Goal: Ask a question: Seek information or help from site administrators or community

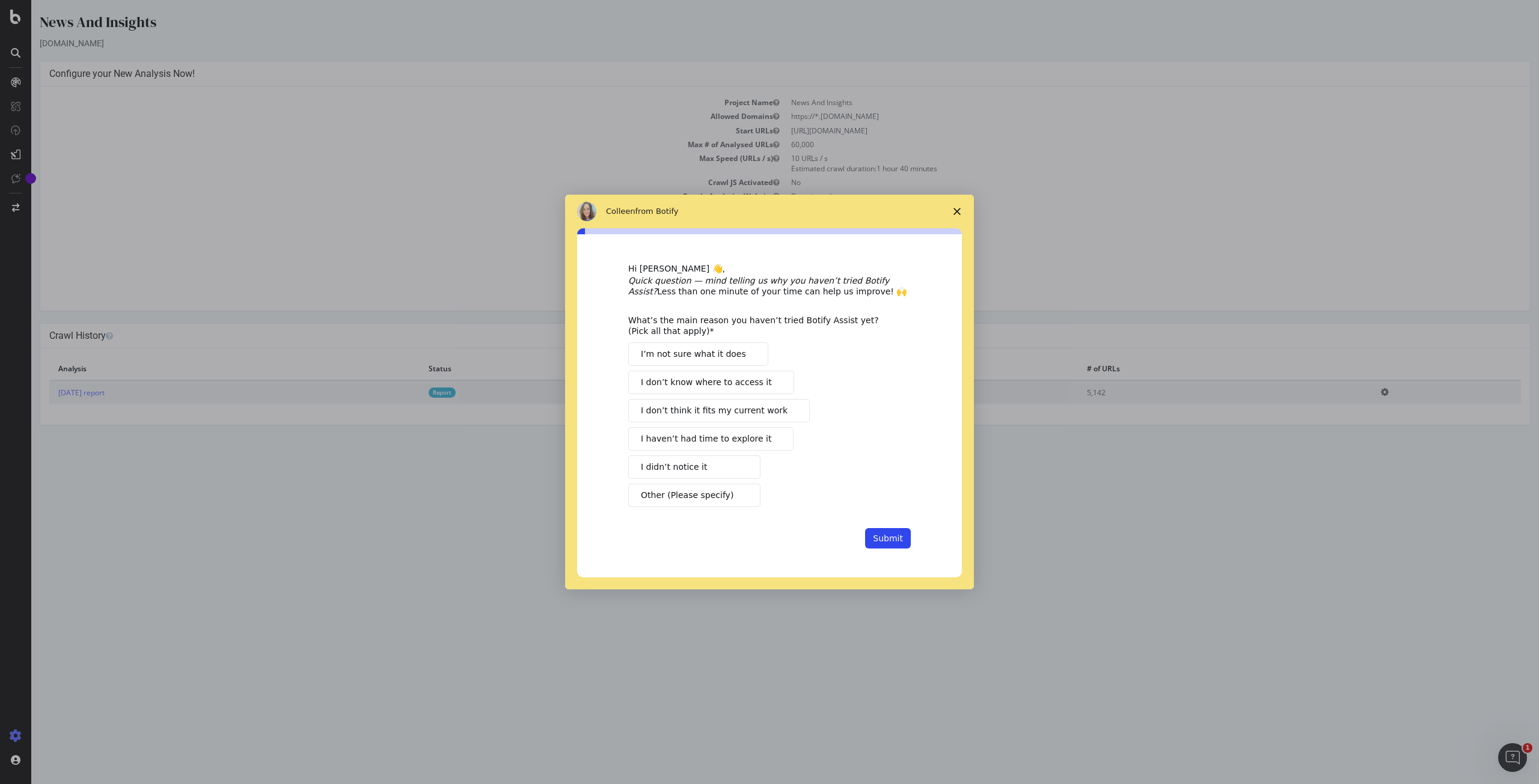
click at [963, 211] on span "Close survey" at bounding box center [957, 211] width 34 height 34
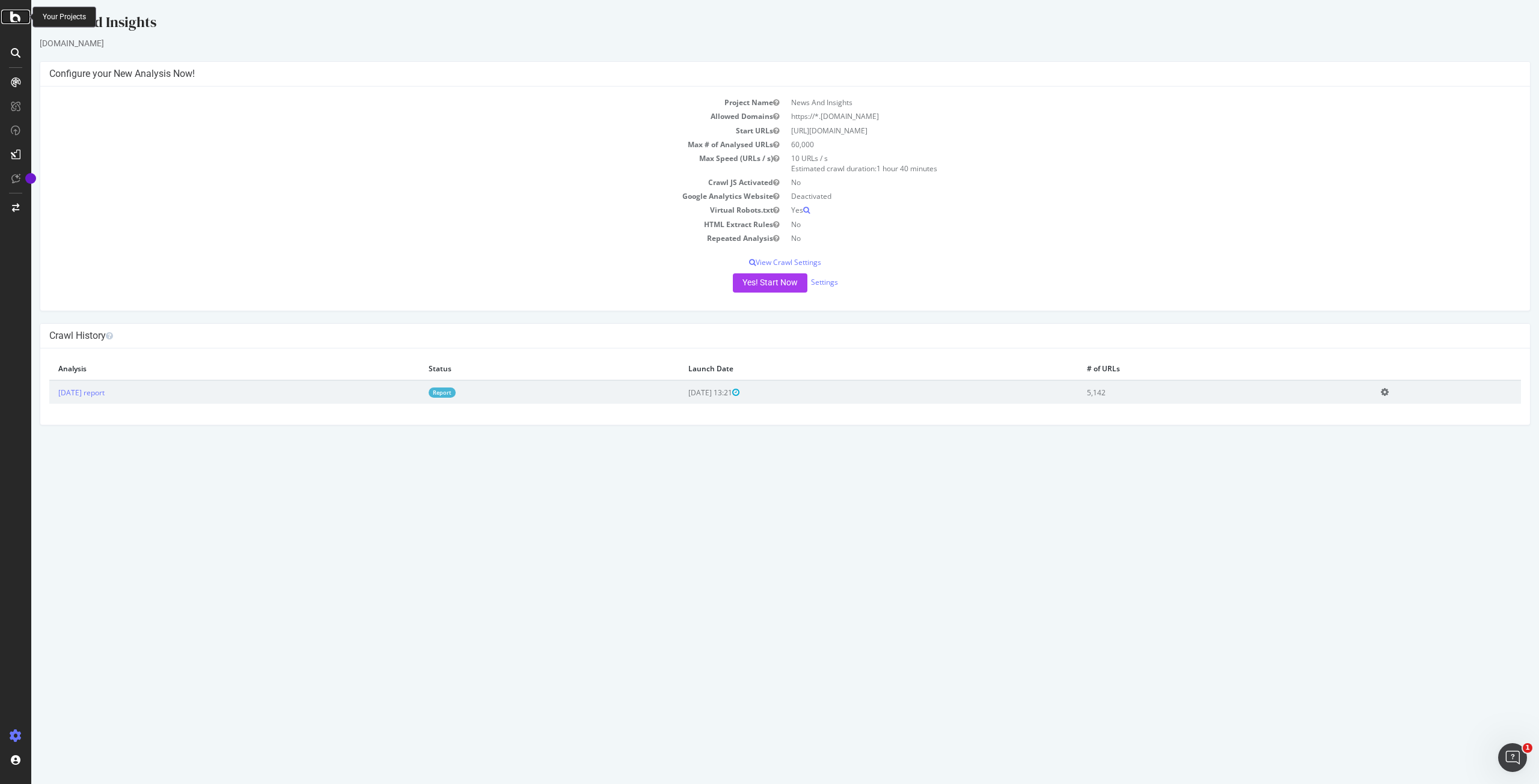
click at [17, 13] on icon at bounding box center [16, 17] width 11 height 14
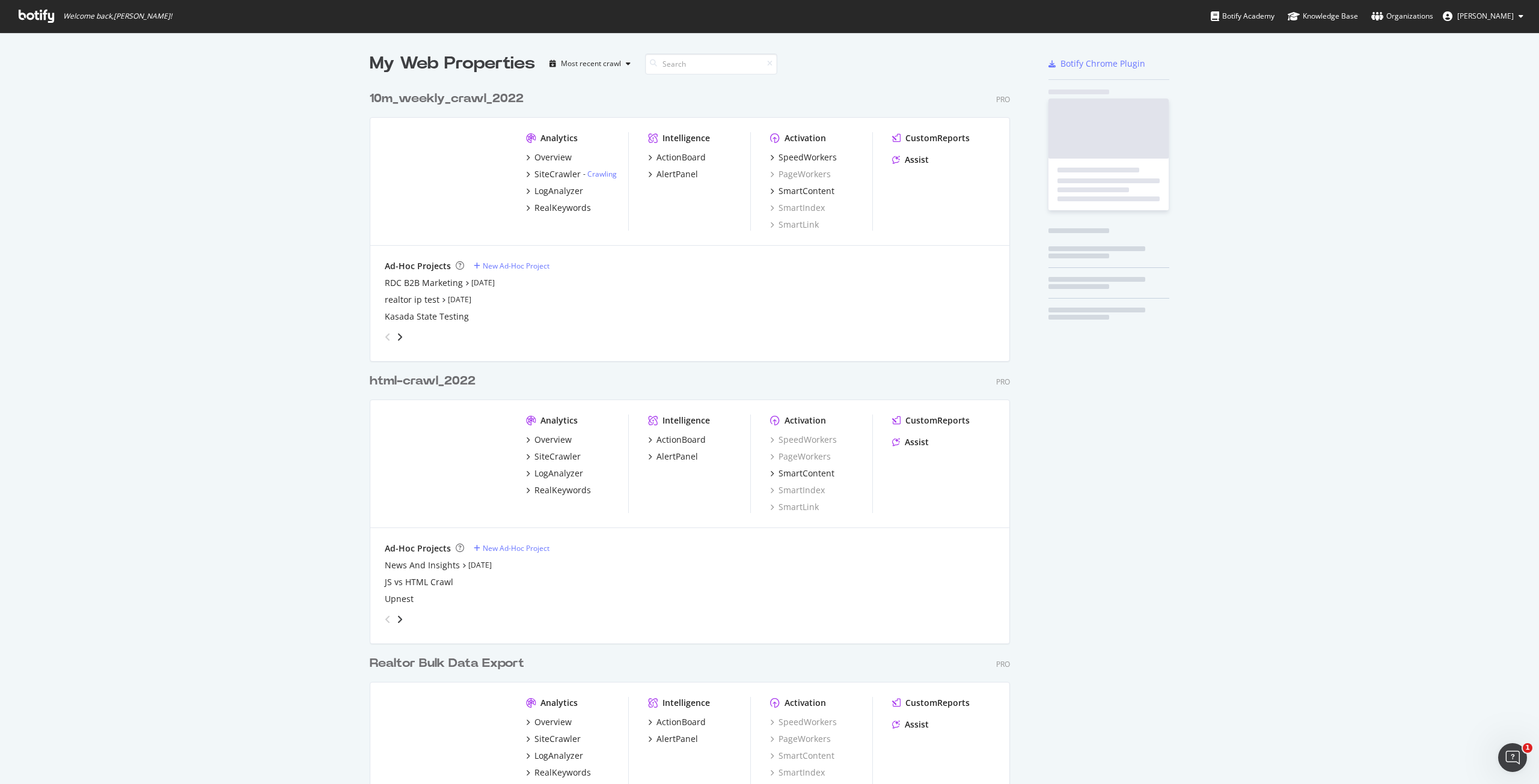
scroll to position [775, 1520]
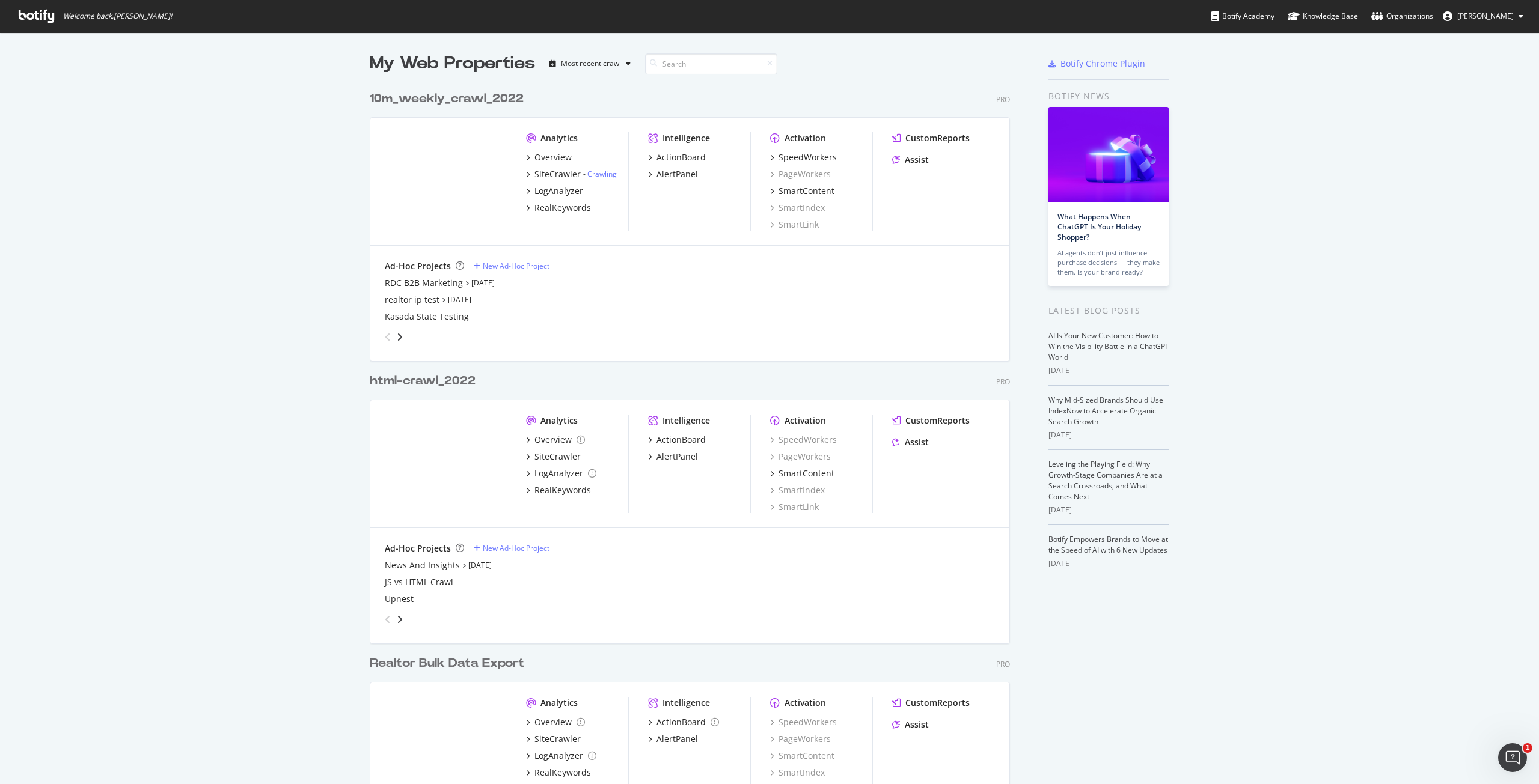
click at [465, 98] on div "10m_weekly_crawl_2022" at bounding box center [446, 99] width 154 height 17
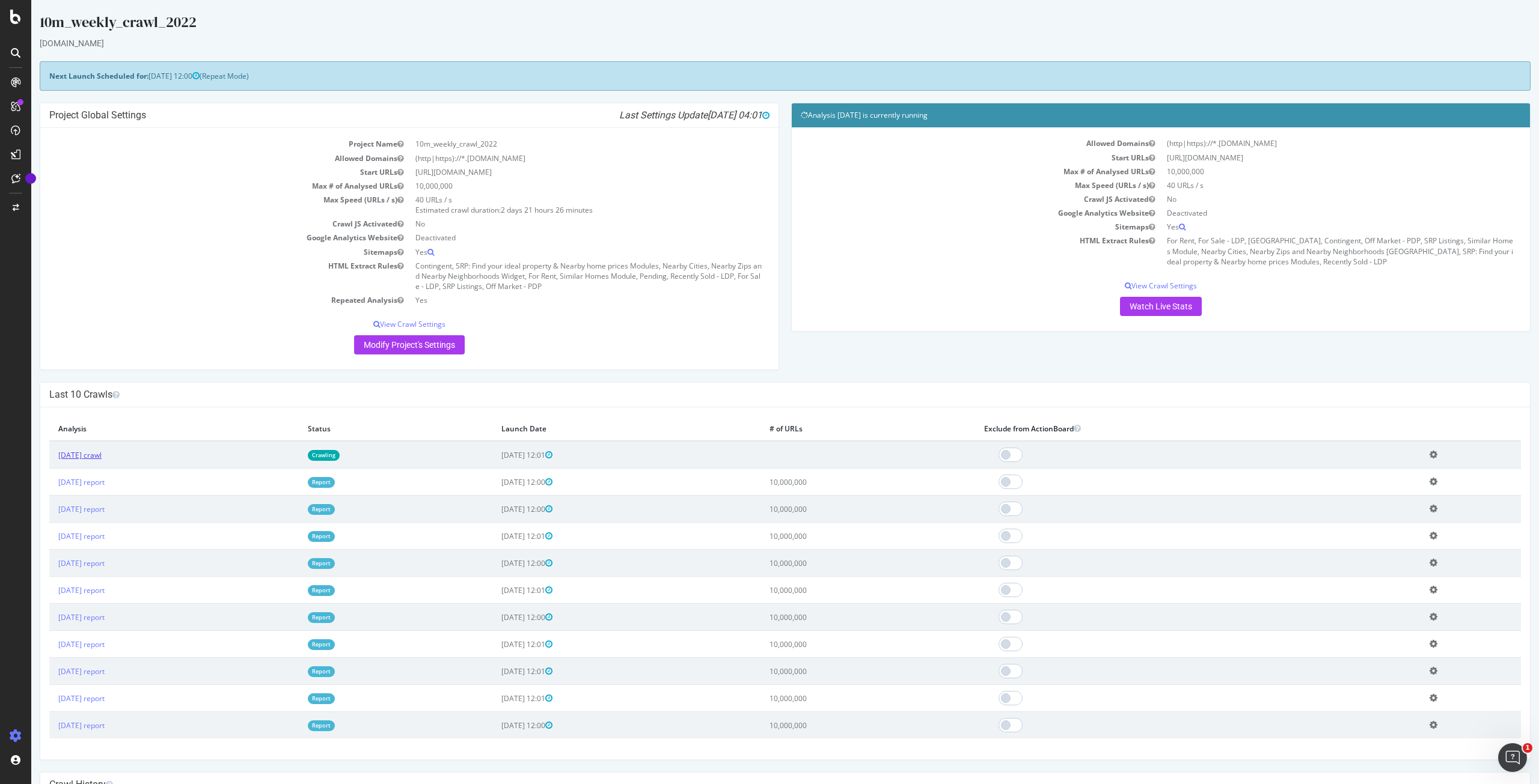
click at [92, 453] on link "2025 Aug. 12th crawl" at bounding box center [79, 455] width 43 height 10
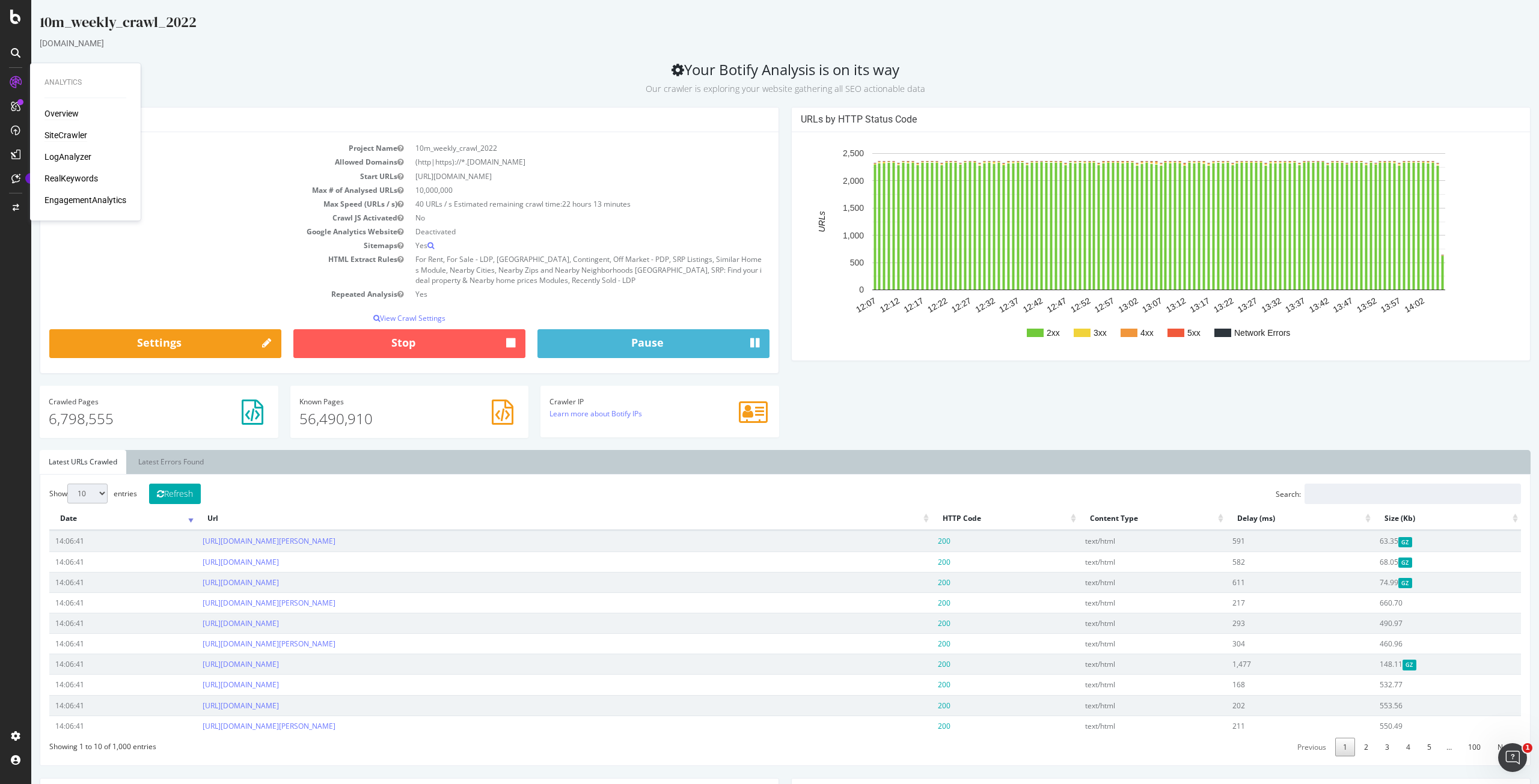
click at [65, 114] on div "Overview" at bounding box center [61, 114] width 34 height 12
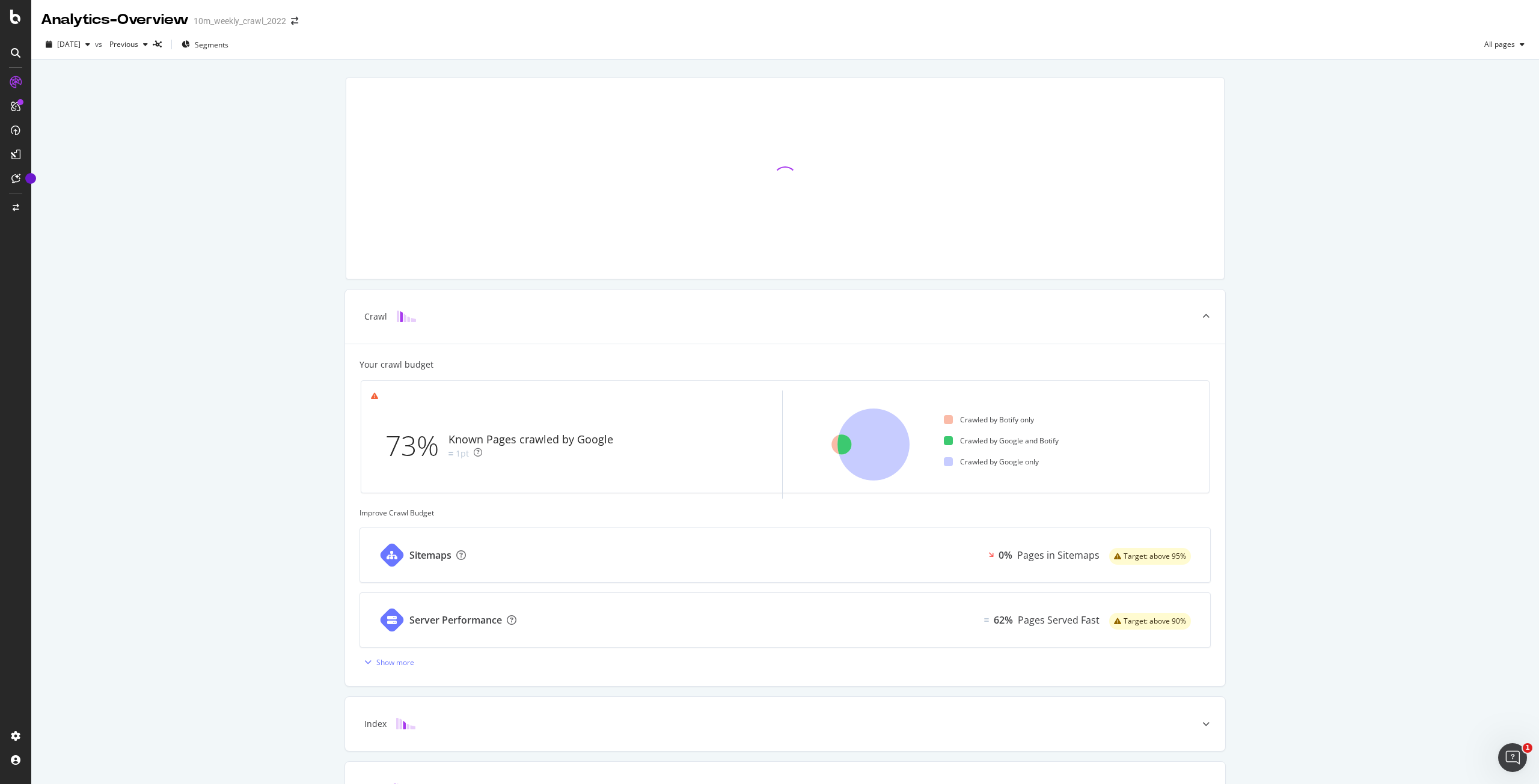
click at [271, 275] on div "Crawl Your crawl budget 73% Known Pages crawled by Google 1pt Crawled by Botify…" at bounding box center [785, 464] width 1508 height 809
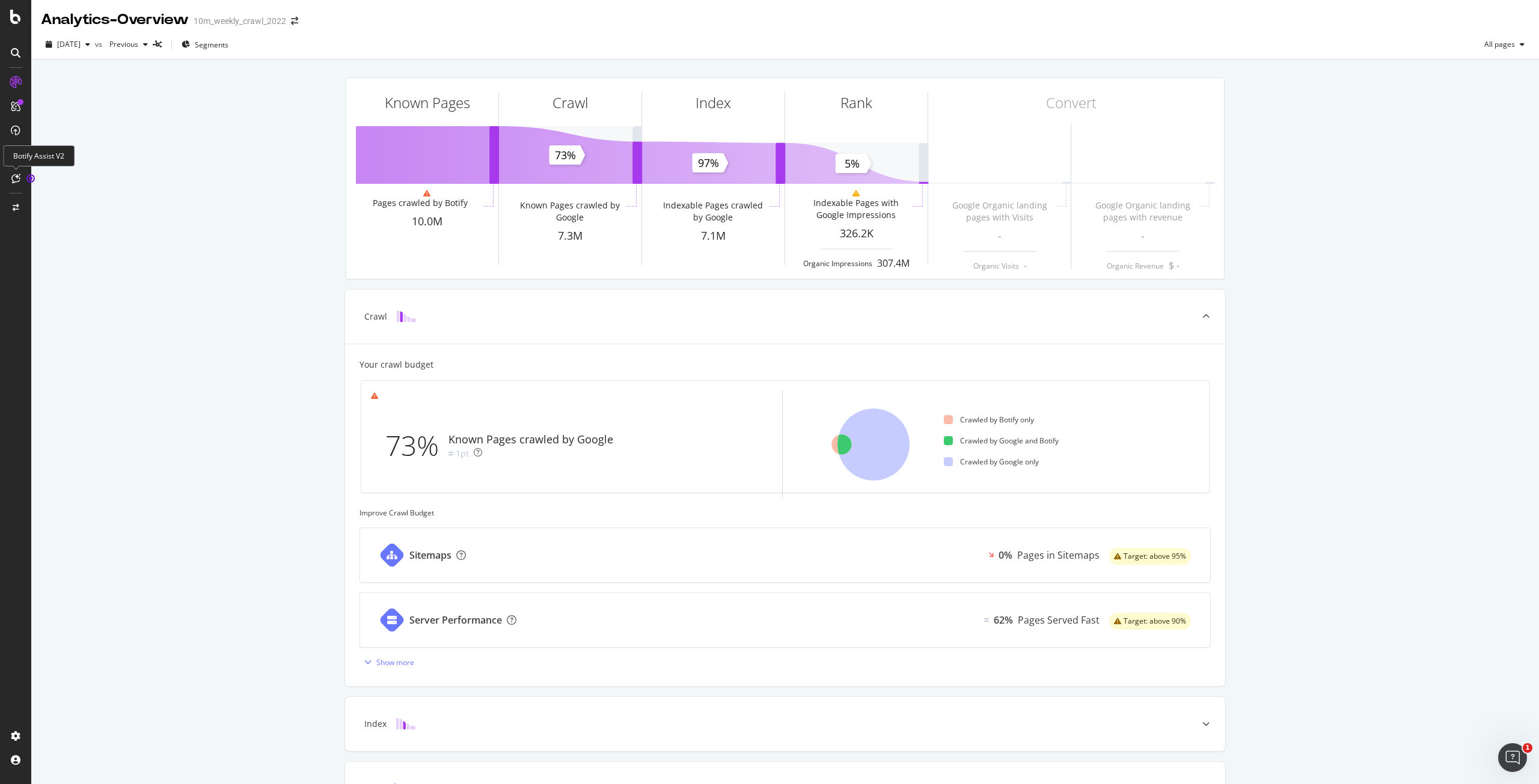
click at [18, 176] on icon at bounding box center [16, 178] width 9 height 10
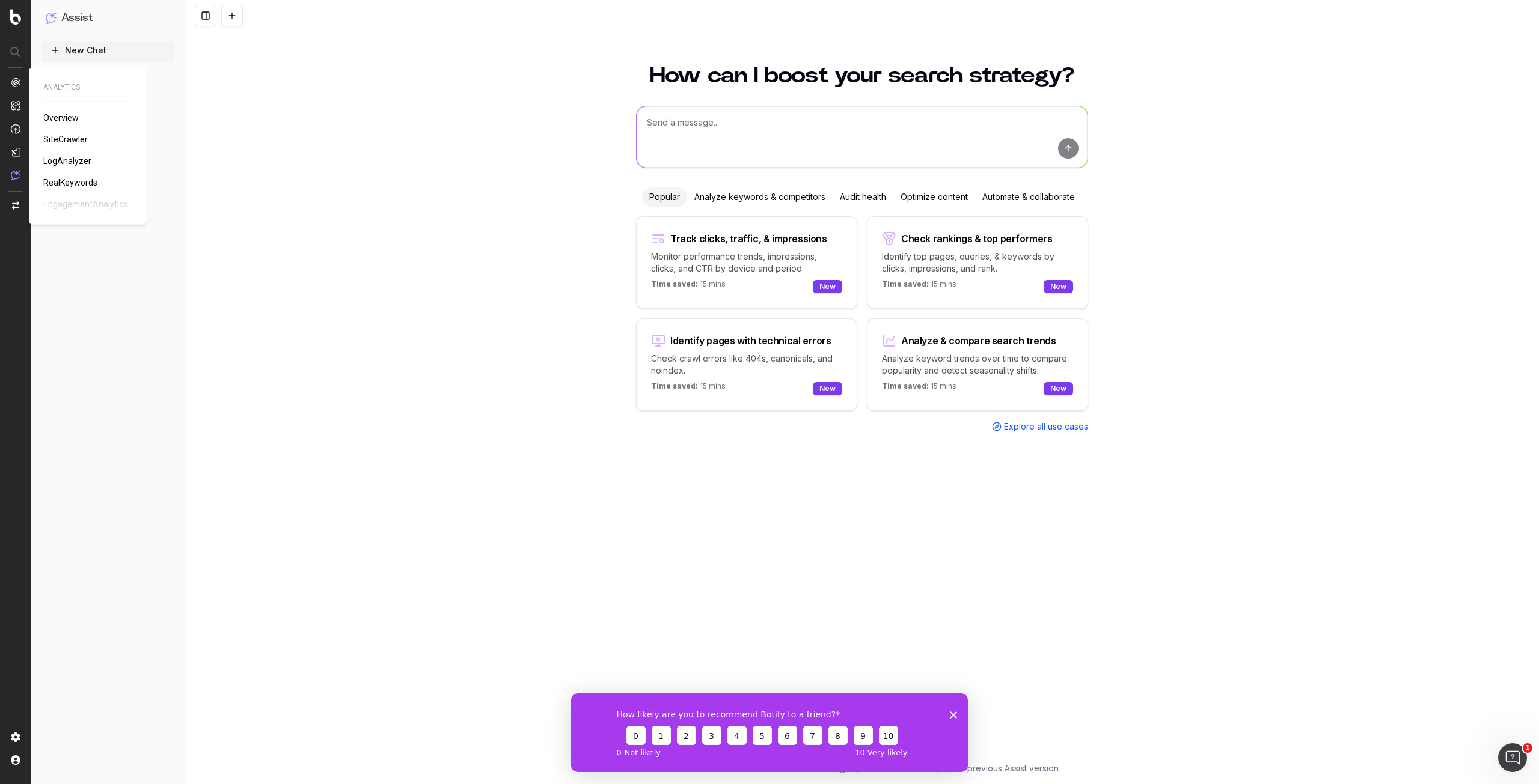
click at [13, 85] on img at bounding box center [16, 82] width 10 height 10
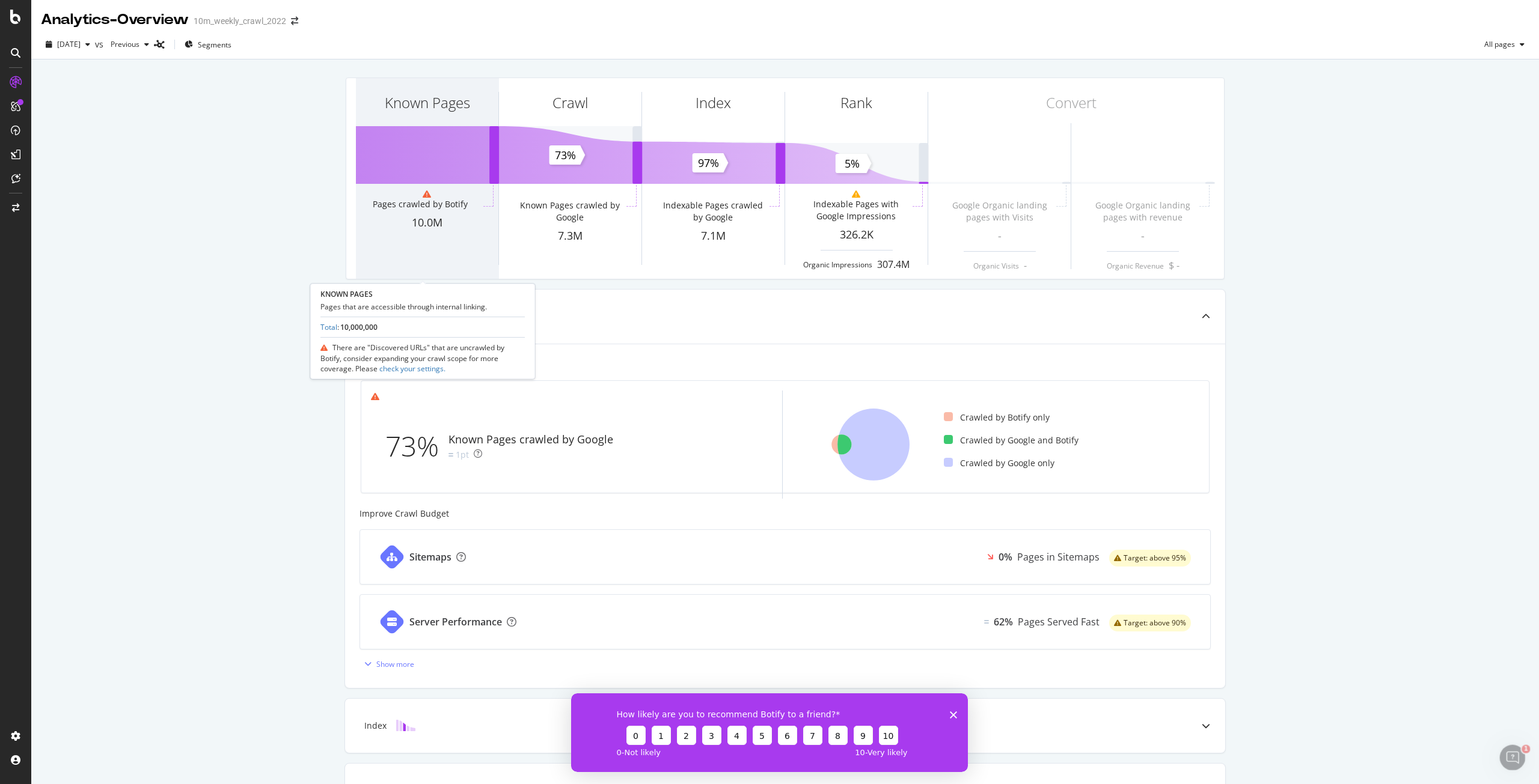
click at [421, 148] on div "Known Pages" at bounding box center [427, 124] width 143 height 92
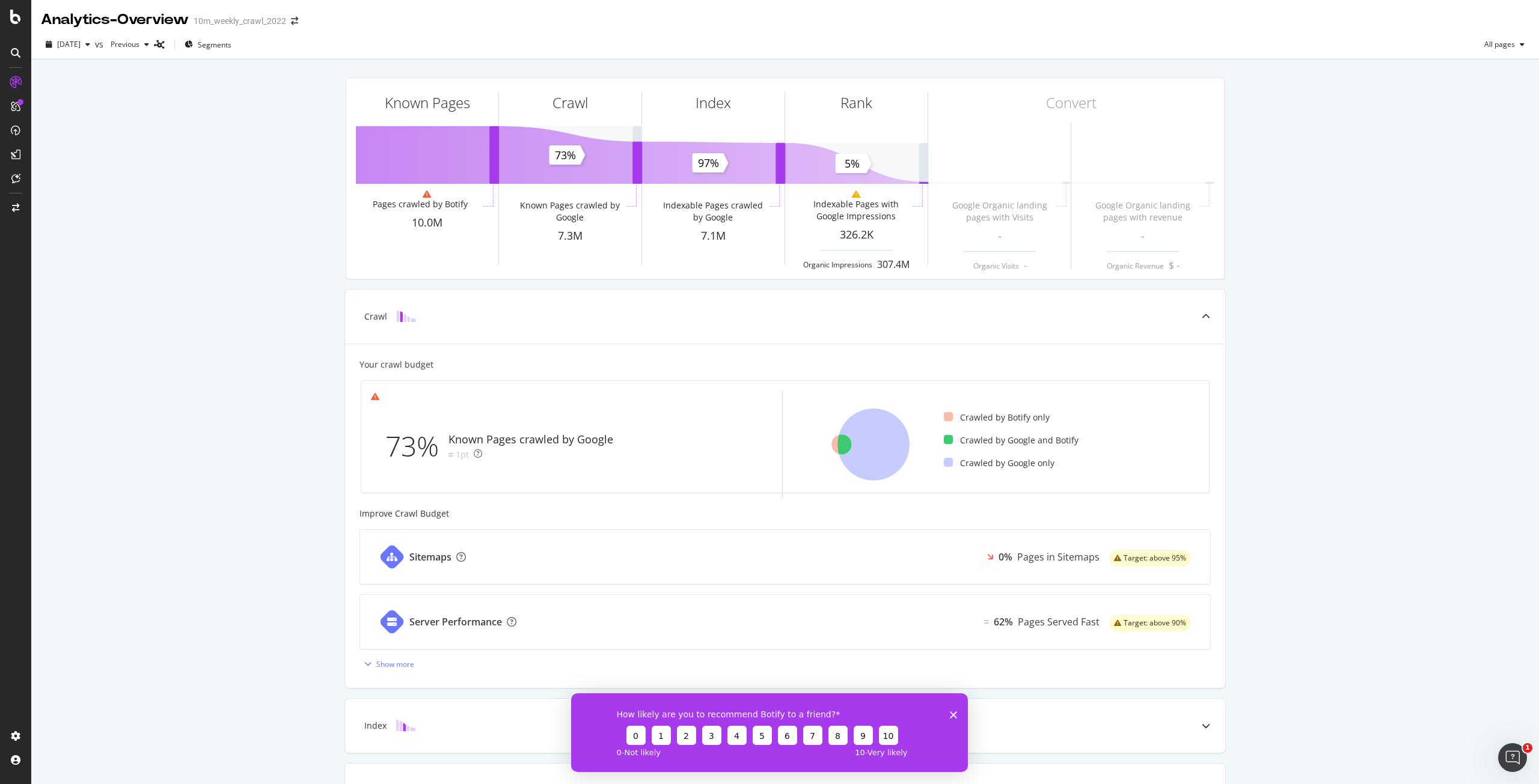
click at [949, 711] on div "How likely are you to recommend Botify to a friend? 0 1 2 3 4 5 6 7 8 9 10 0 - …" at bounding box center [770, 732] width 397 height 79
click at [954, 713] on icon "Close survey" at bounding box center [953, 714] width 7 height 7
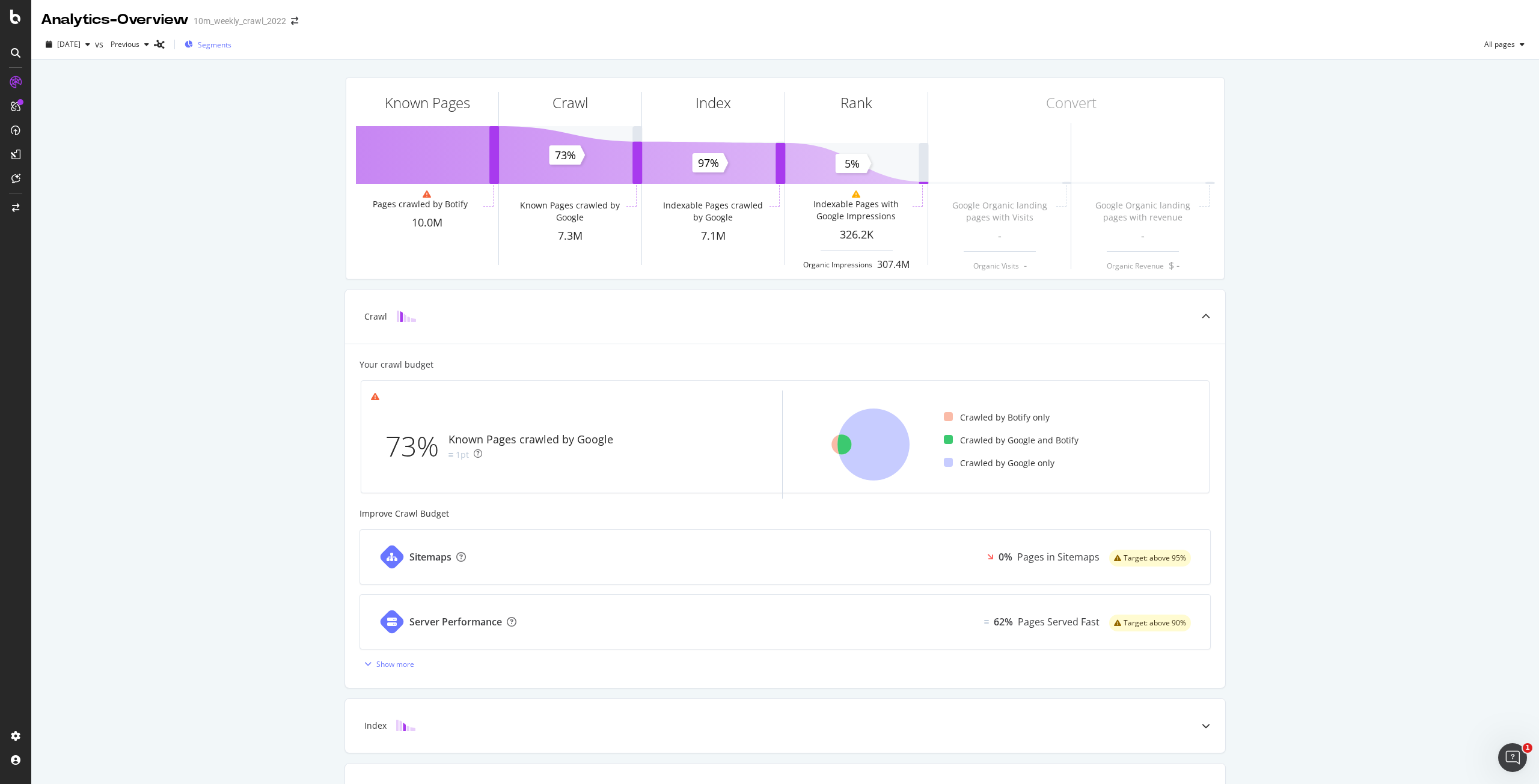
click at [231, 50] on div "Segments" at bounding box center [208, 45] width 47 height 18
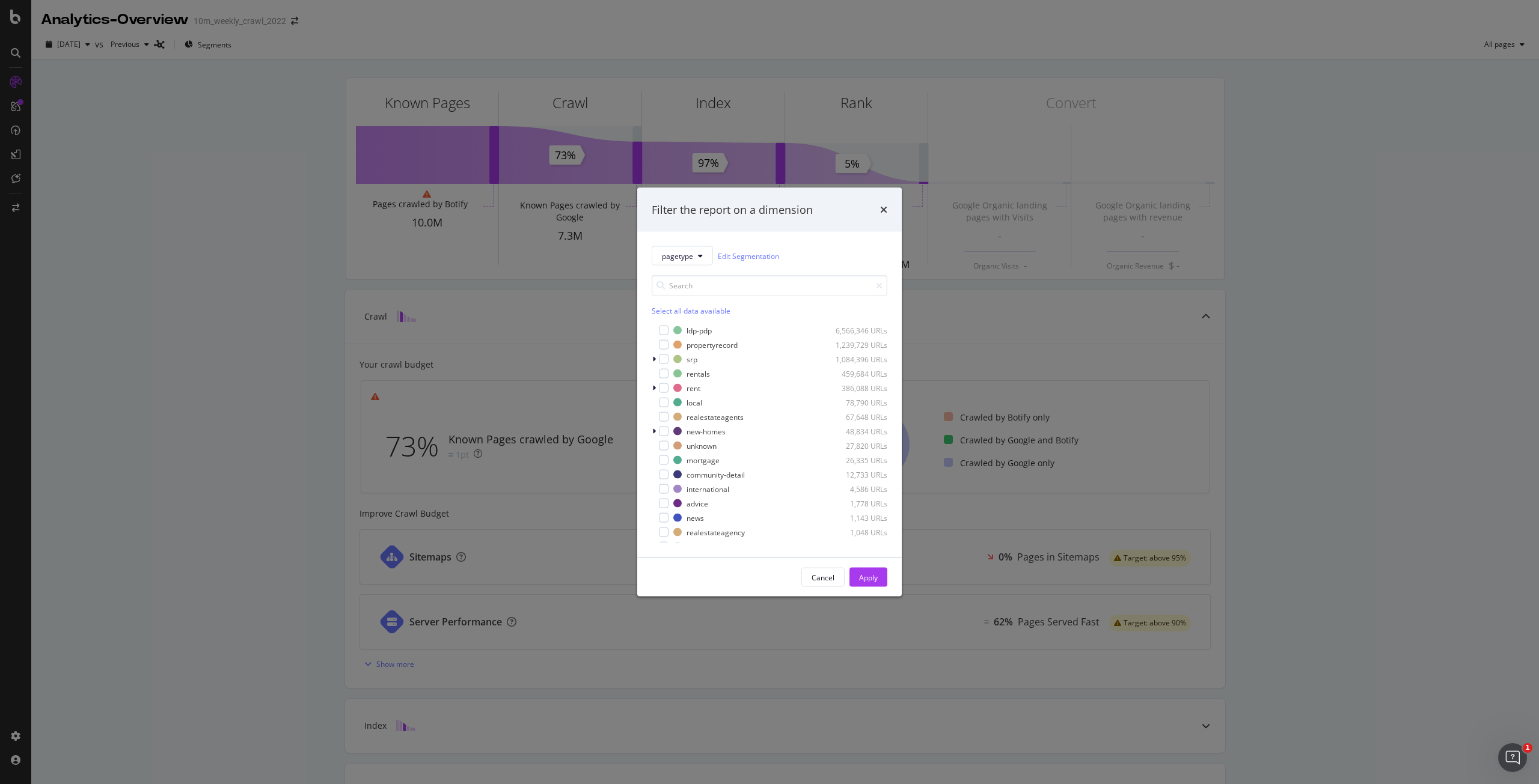
click at [273, 103] on div "Filter the report on a dimension pagetype Edit Segmentation Select all data ava…" at bounding box center [770, 392] width 1539 height 784
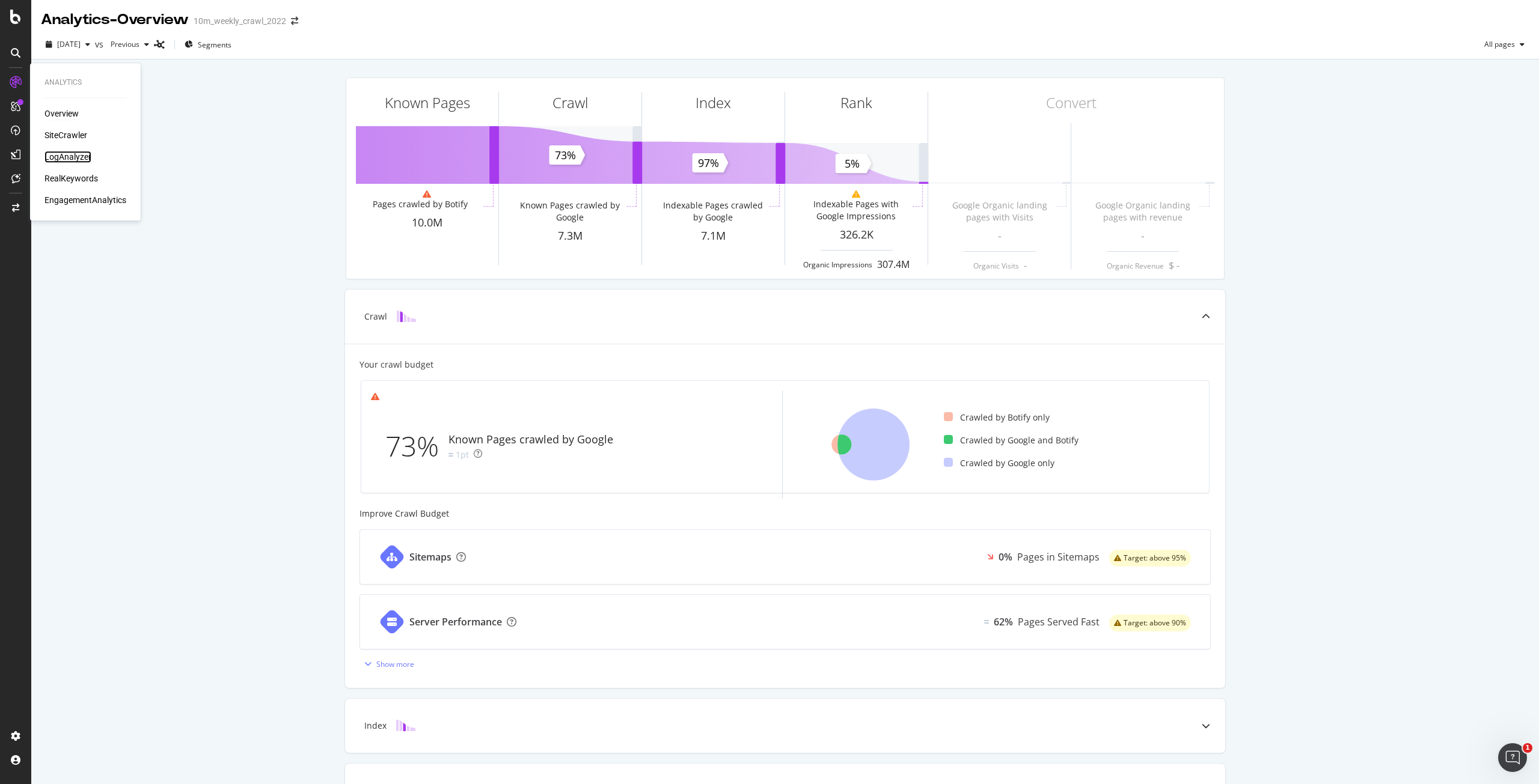
click at [74, 160] on div "LogAnalyzer" at bounding box center [68, 157] width 47 height 12
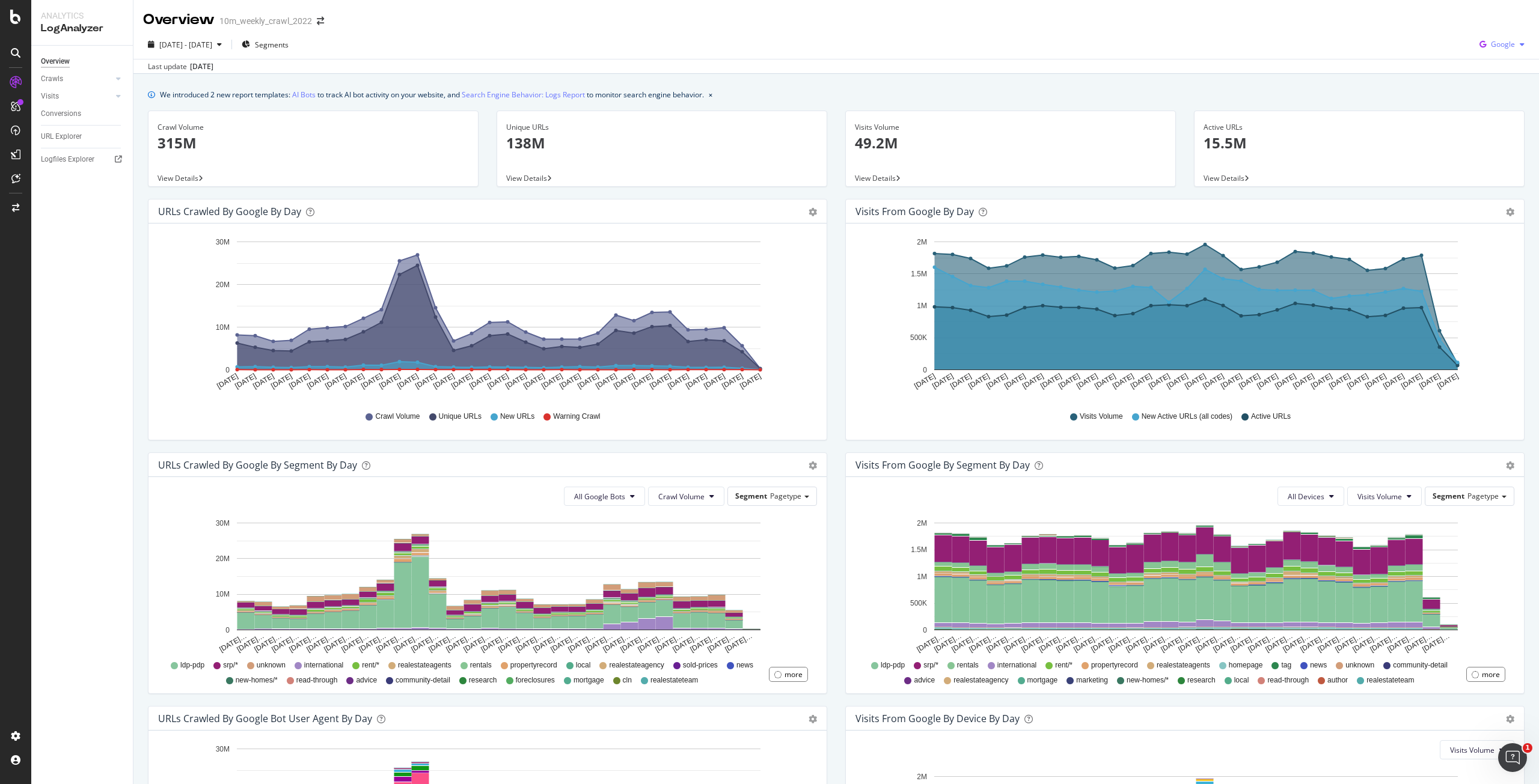
click at [1500, 44] on span "Google" at bounding box center [1503, 44] width 24 height 10
click at [78, 196] on div "Overview Crawls Daily Distribution Segments Distribution HTTP Codes Resources V…" at bounding box center [81, 415] width 101 height 739
click at [77, 139] on div "ActionBoard" at bounding box center [68, 138] width 47 height 12
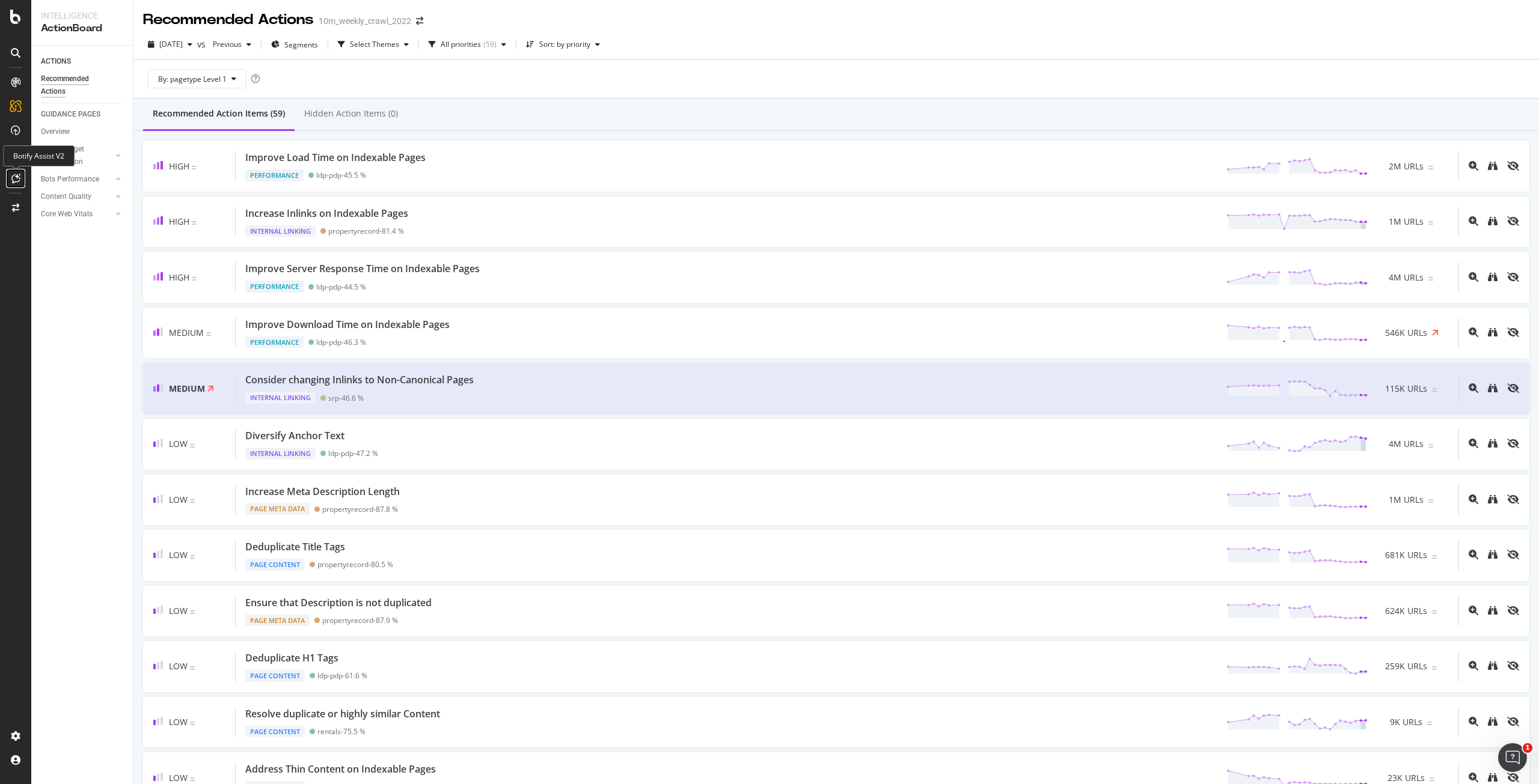
click at [19, 180] on icon at bounding box center [16, 178] width 9 height 10
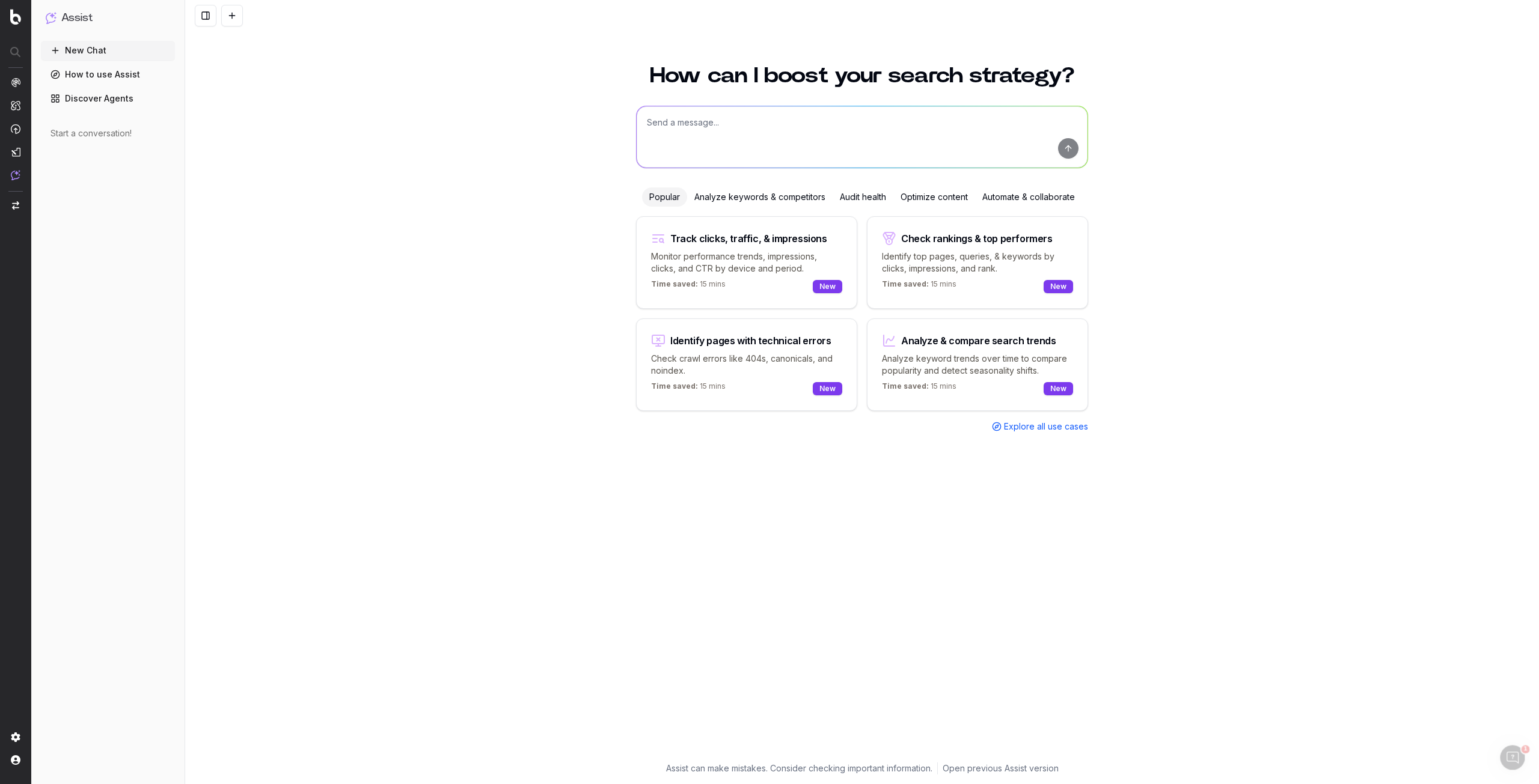
click at [718, 133] on textarea at bounding box center [862, 137] width 451 height 61
type textarea "h"
type textarea "botify ai"
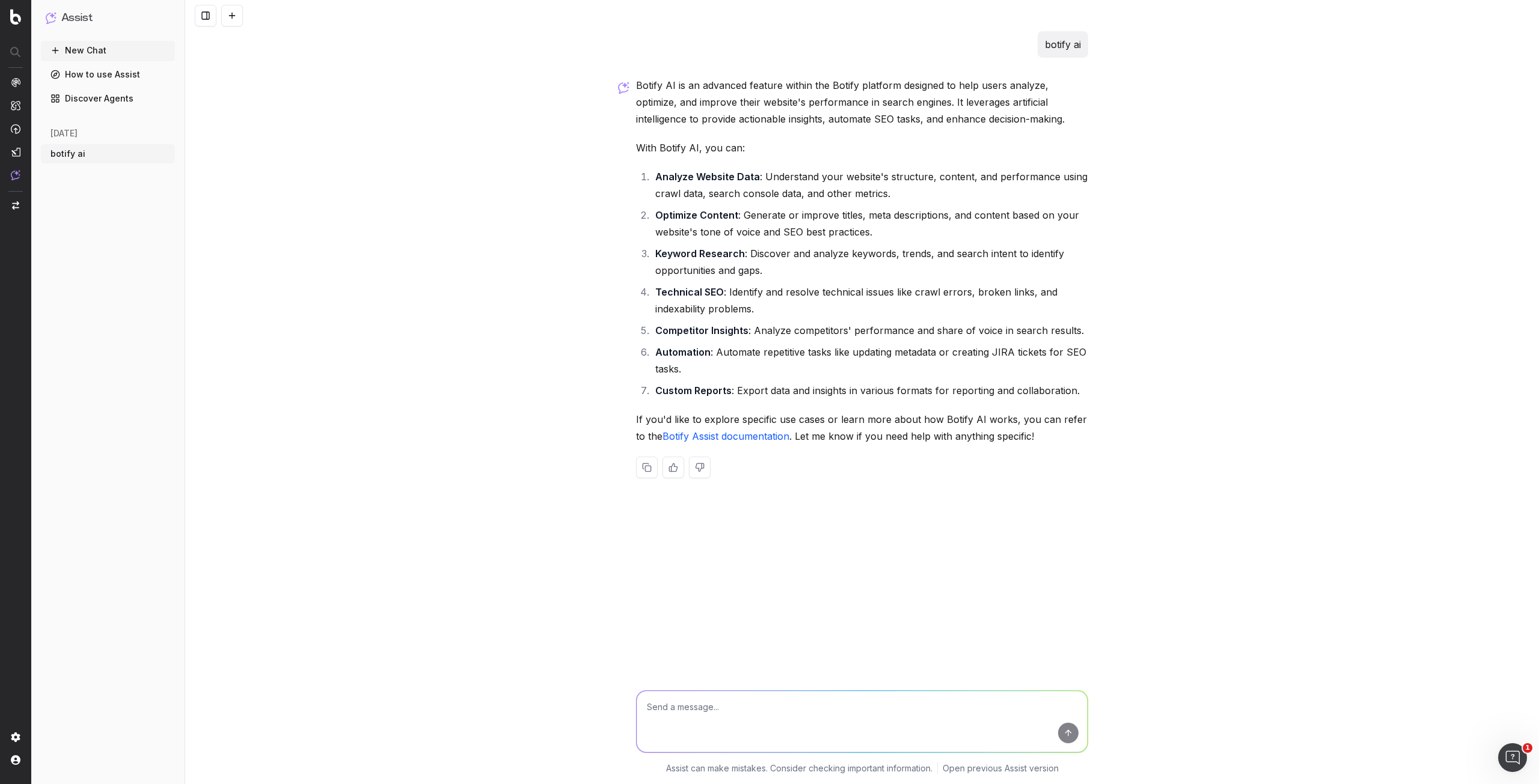
click at [709, 713] on textarea at bounding box center [862, 721] width 451 height 61
type textarea "where do I use it"
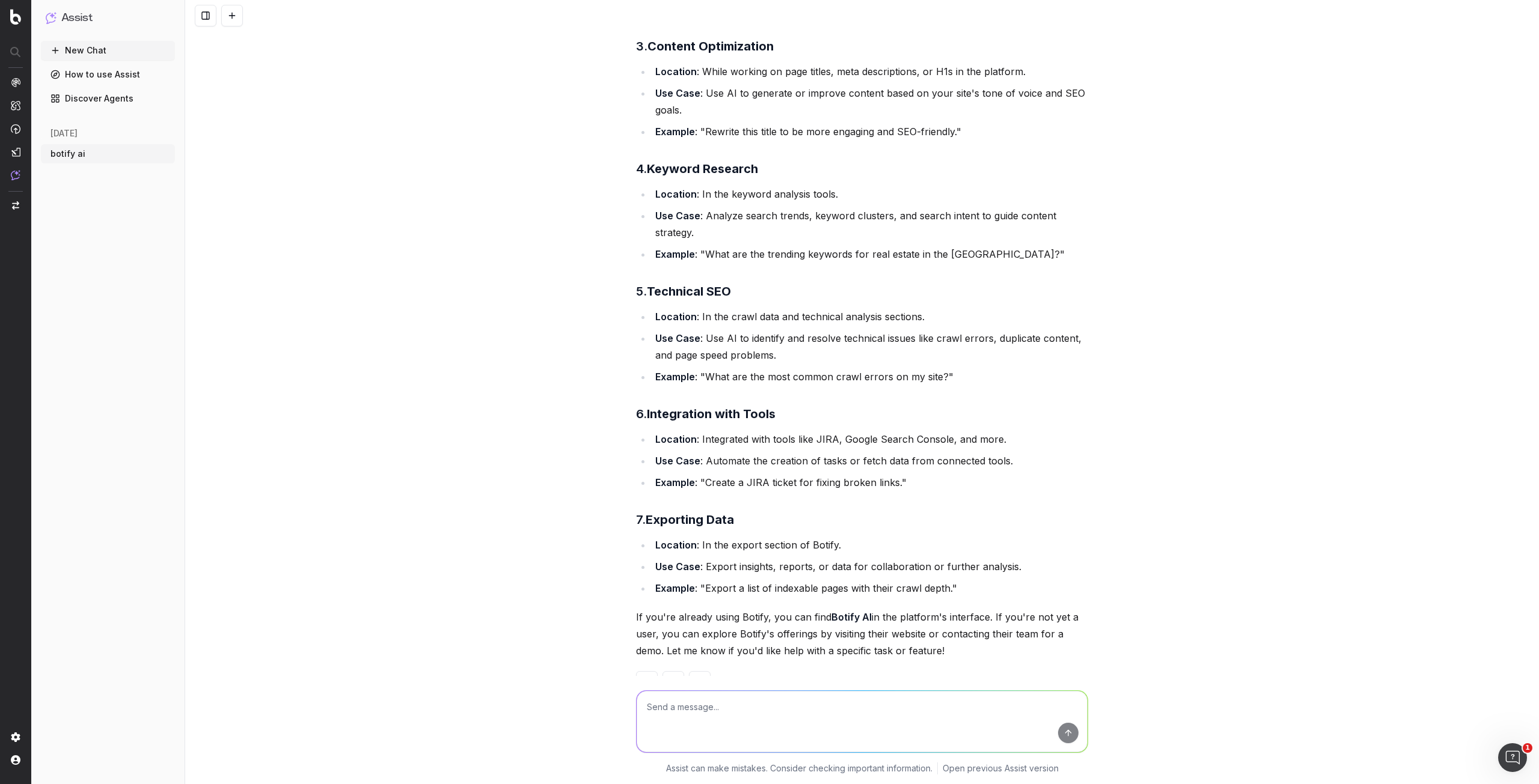
scroll to position [857, 0]
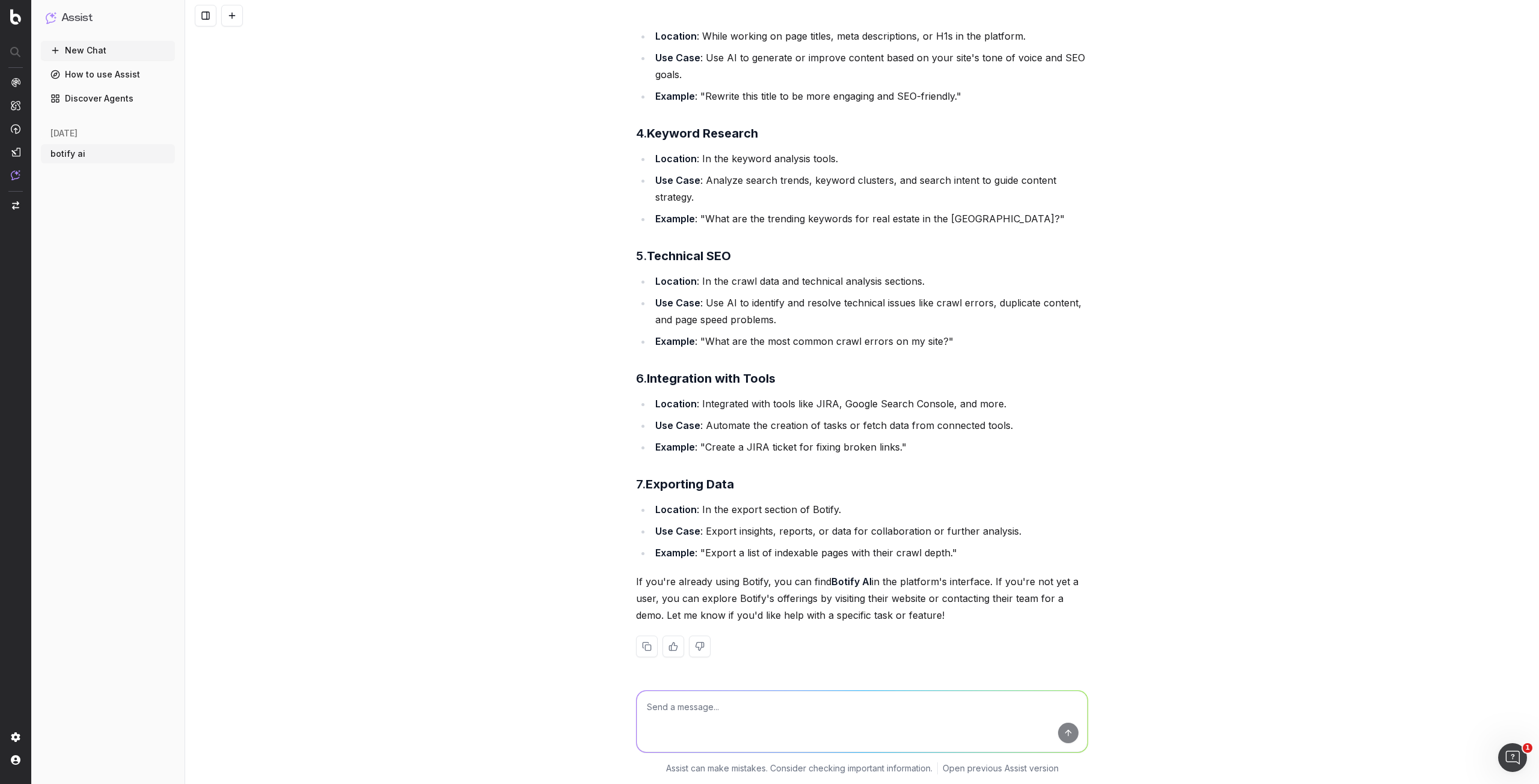
click at [129, 76] on link "How to use Assist" at bounding box center [108, 74] width 134 height 19
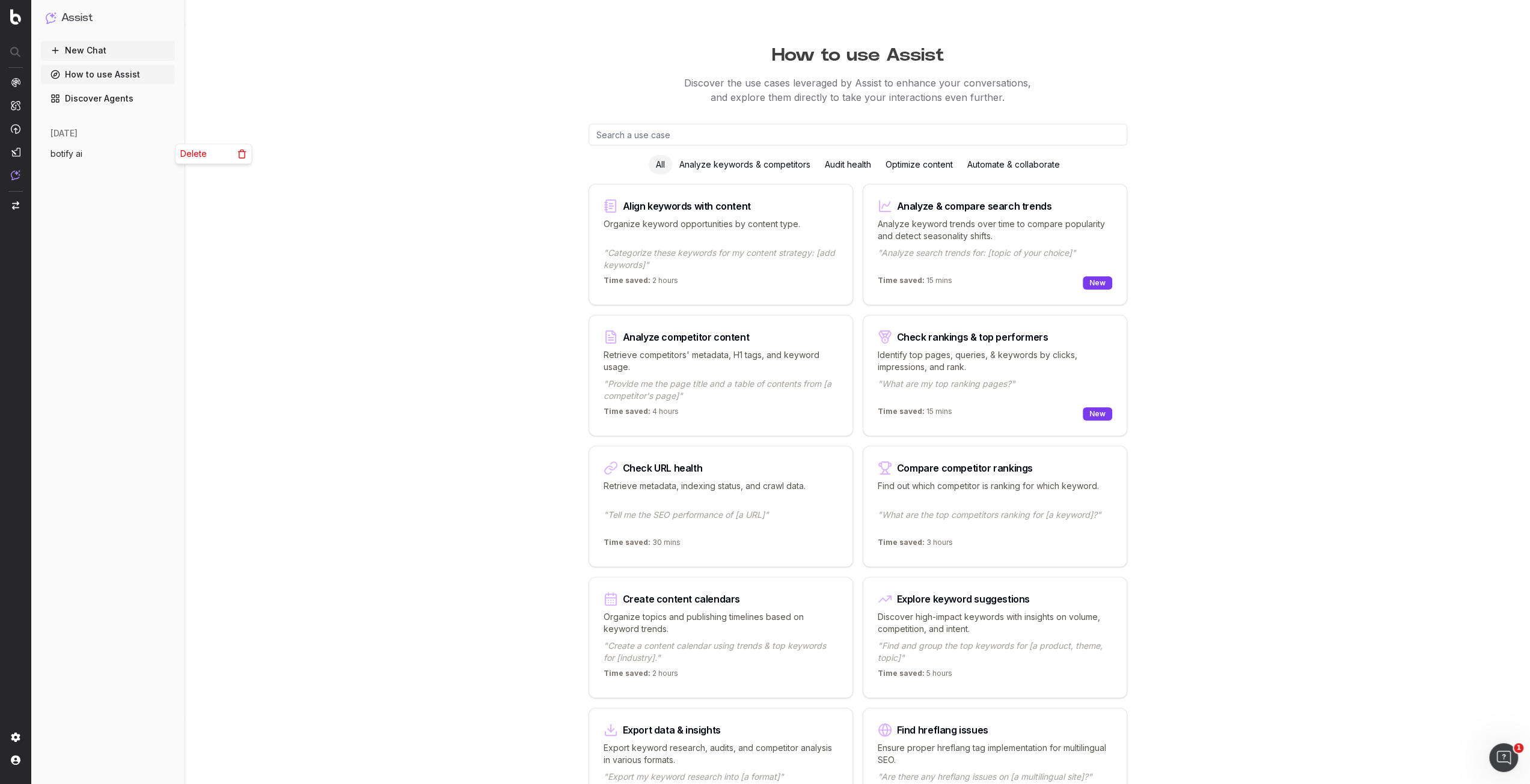
click at [165, 149] on icon "button" at bounding box center [166, 154] width 10 height 10
click at [208, 156] on div "Delete" at bounding box center [213, 154] width 76 height 19
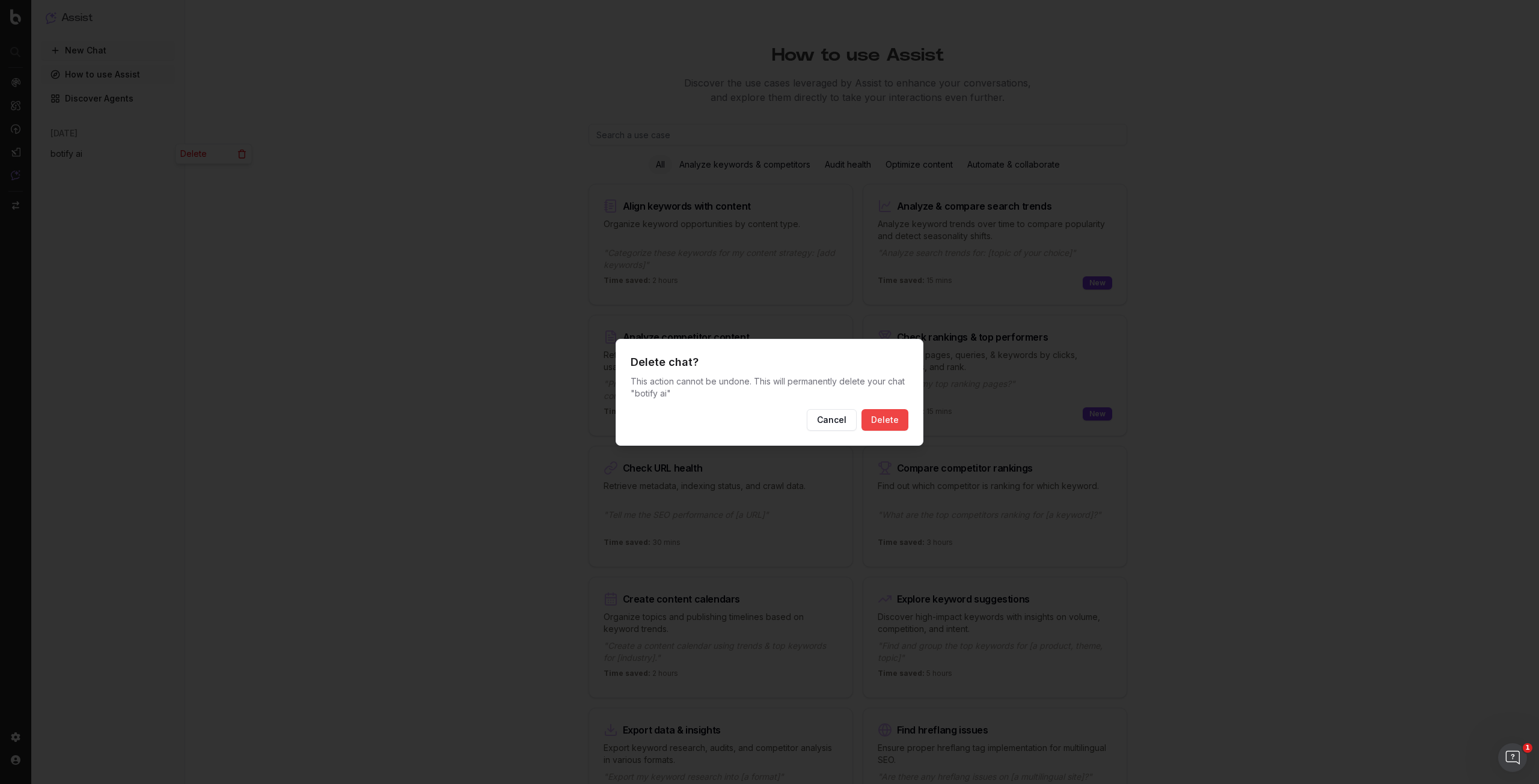
click at [905, 422] on button "Delete" at bounding box center [885, 420] width 47 height 21
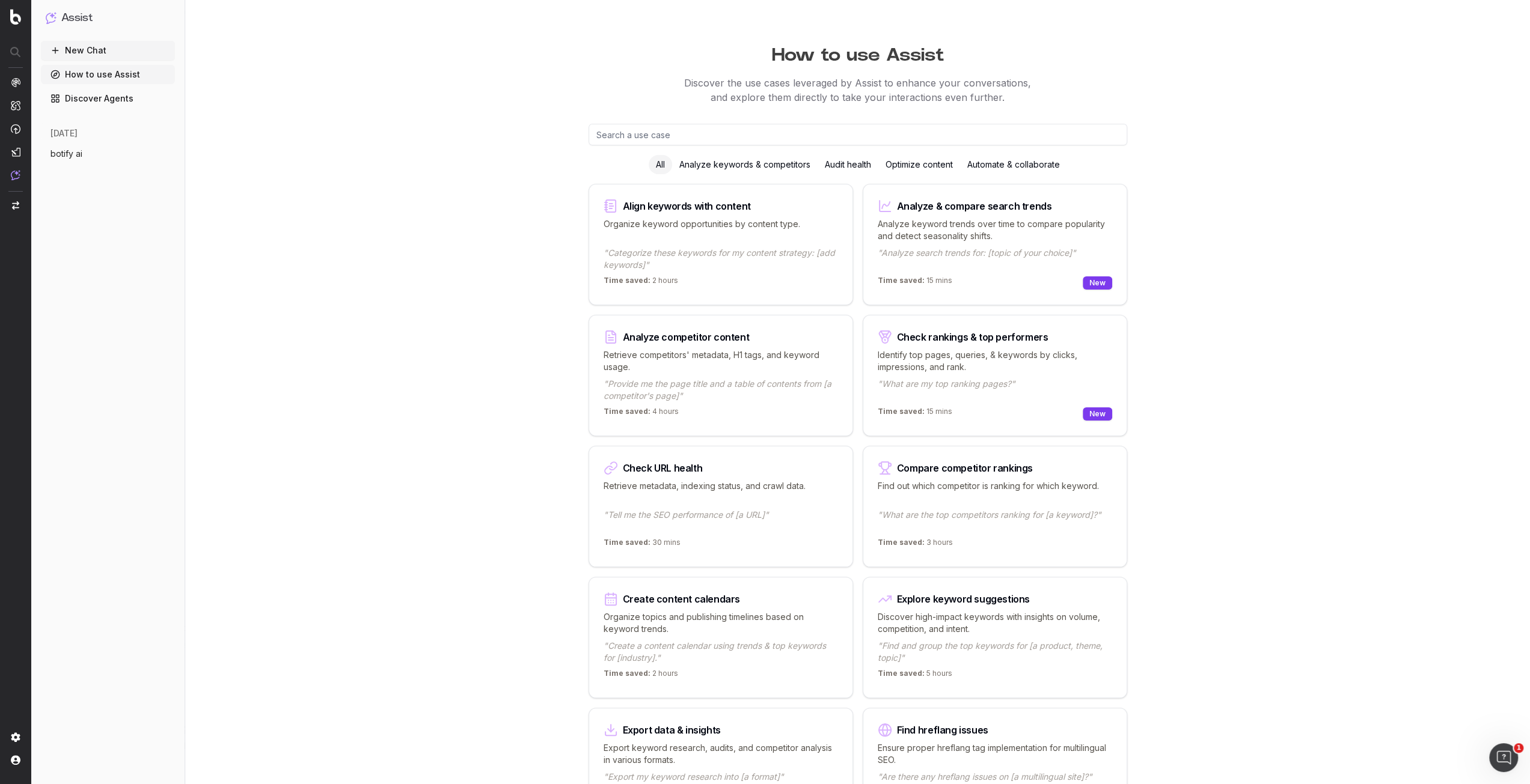
click at [93, 44] on button "New Chat" at bounding box center [108, 50] width 134 height 19
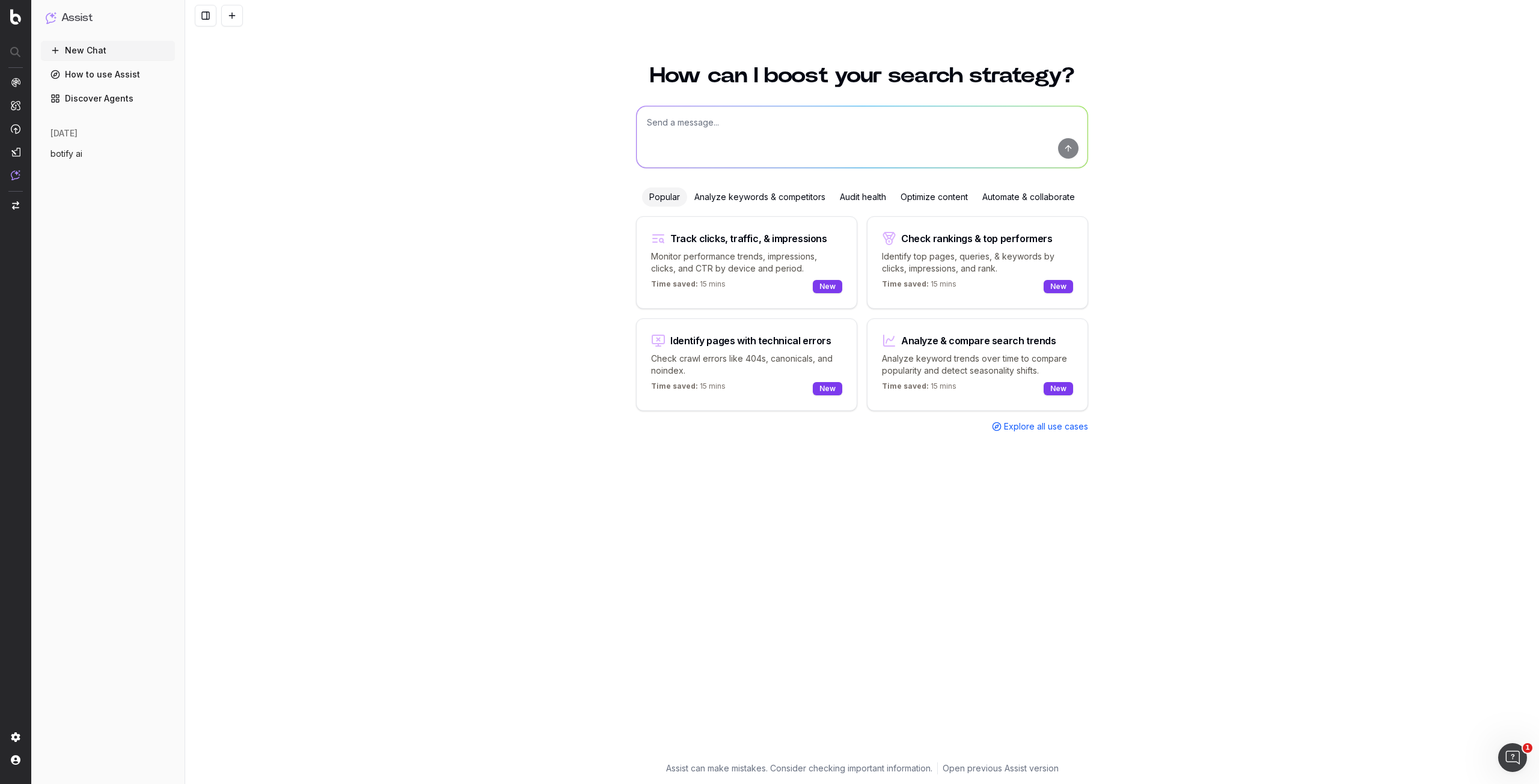
click at [712, 146] on textarea at bounding box center [862, 137] width 451 height 61
paste textarea "https://www.realtor.com/realestateandhomes-search/Omaha_NE/type-single-family-h…"
type textarea "https://www.realtor.com/realestateandhomes-search/Omaha_NE/type-single-family-h…"
click at [745, 141] on textarea at bounding box center [862, 137] width 451 height 61
paste textarea "You are an SEO and content optimization expert. Analyze the following page cont…"
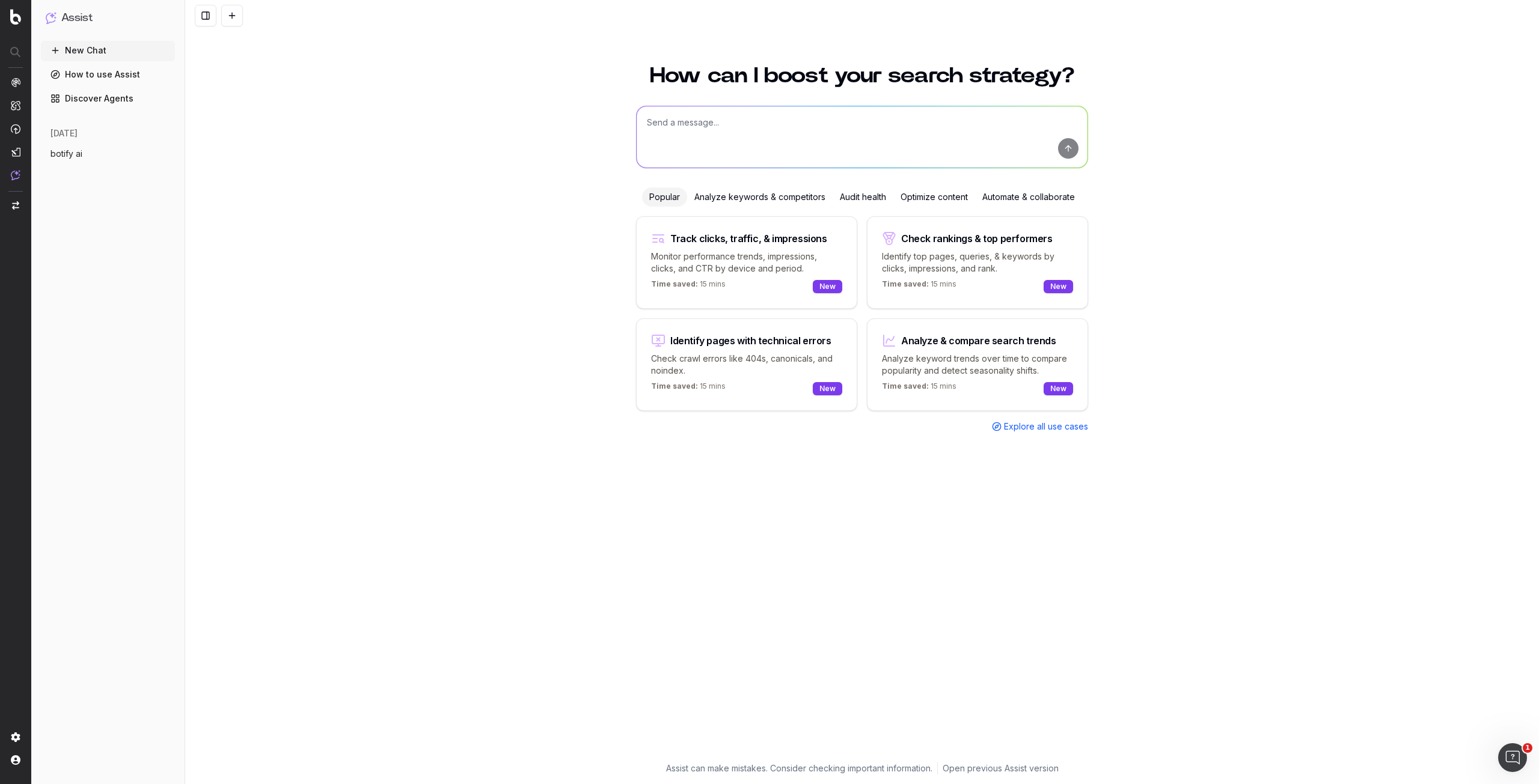
type textarea "You are an SEO and content optimization expert. Analyze the following page cont…"
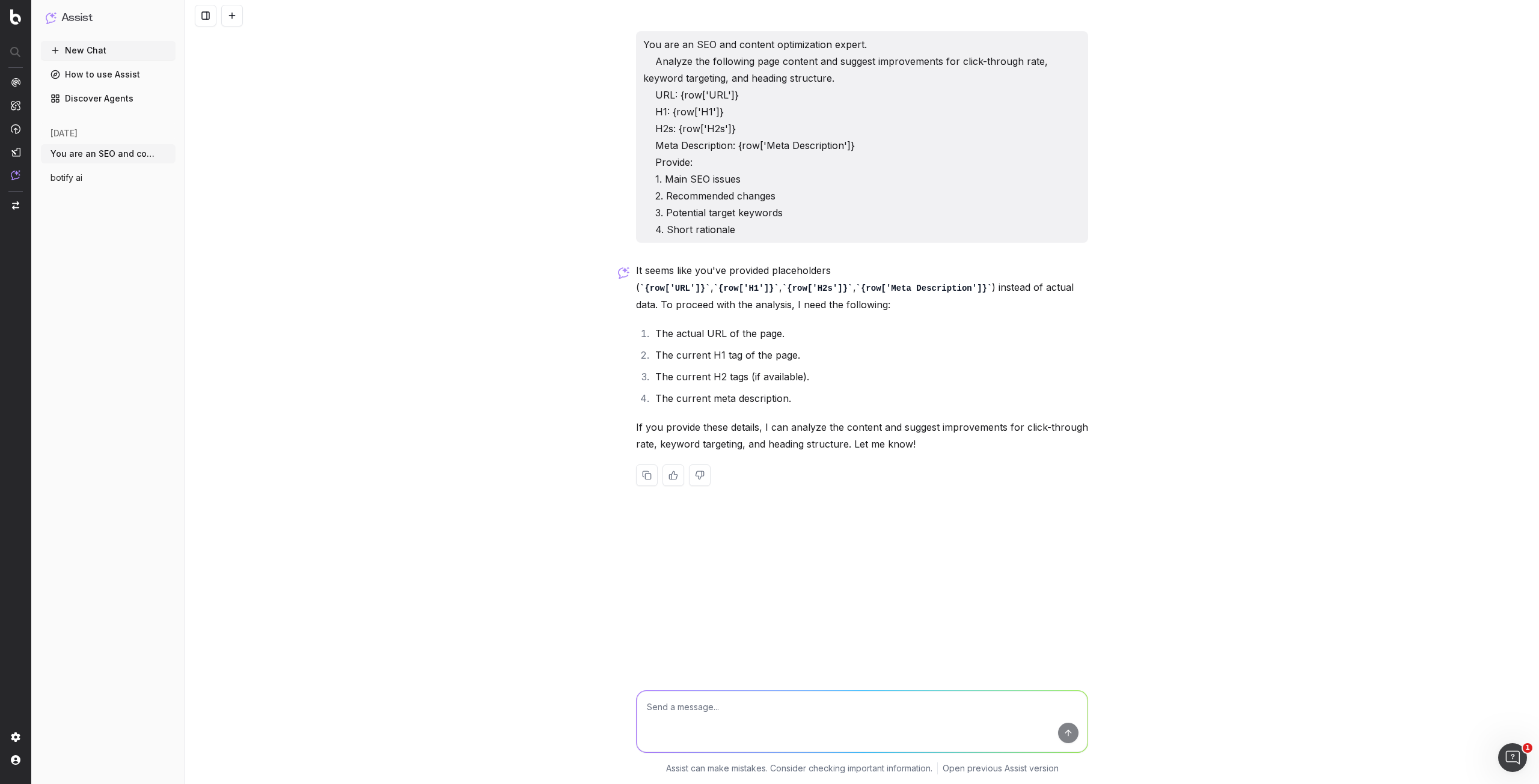
click at [423, 178] on div "You are an SEO and content optimization expert. Analyze the following page cont…" at bounding box center [863, 392] width 1354 height 784
click at [17, 81] on img at bounding box center [16, 82] width 10 height 10
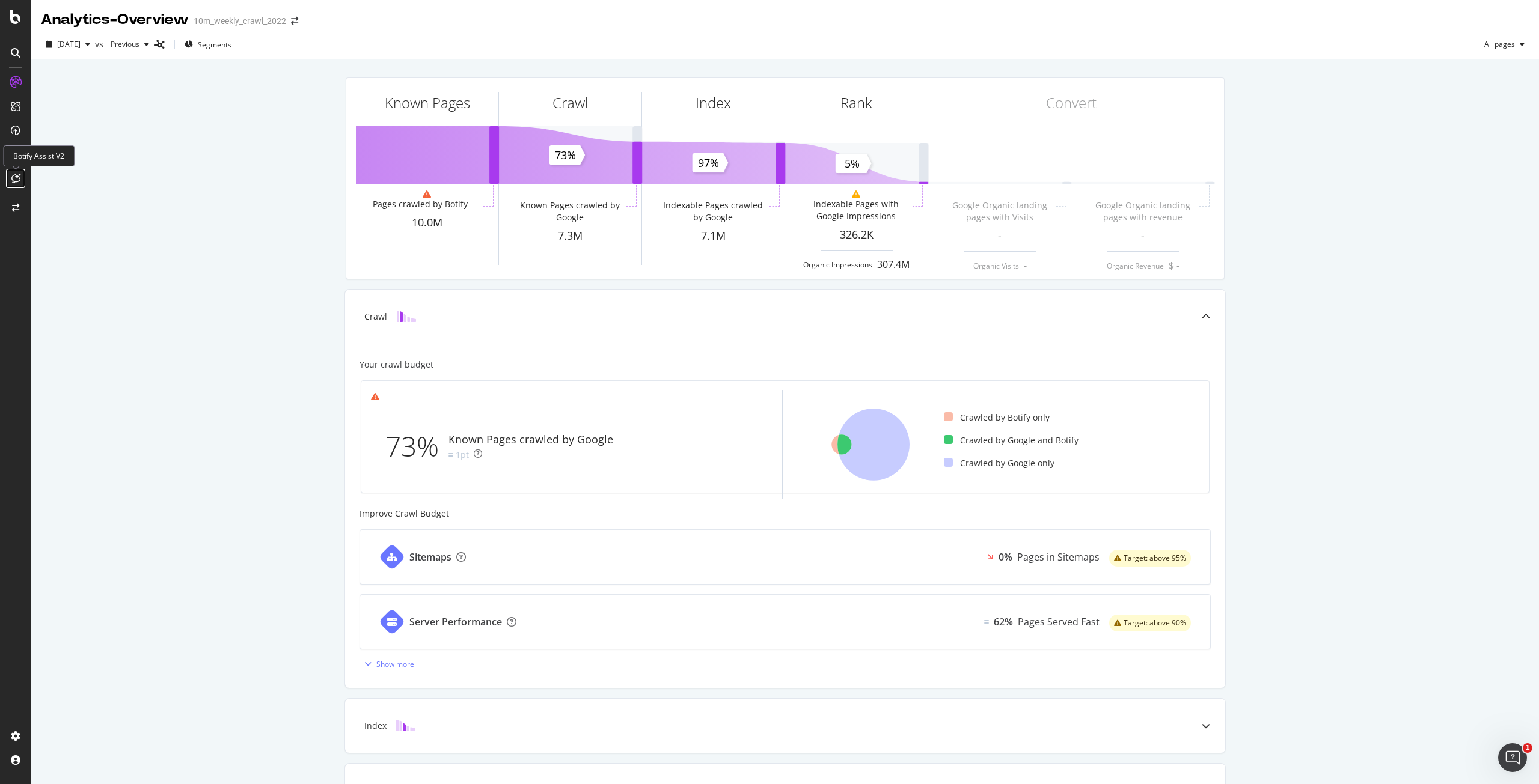
click at [12, 181] on icon at bounding box center [16, 178] width 9 height 10
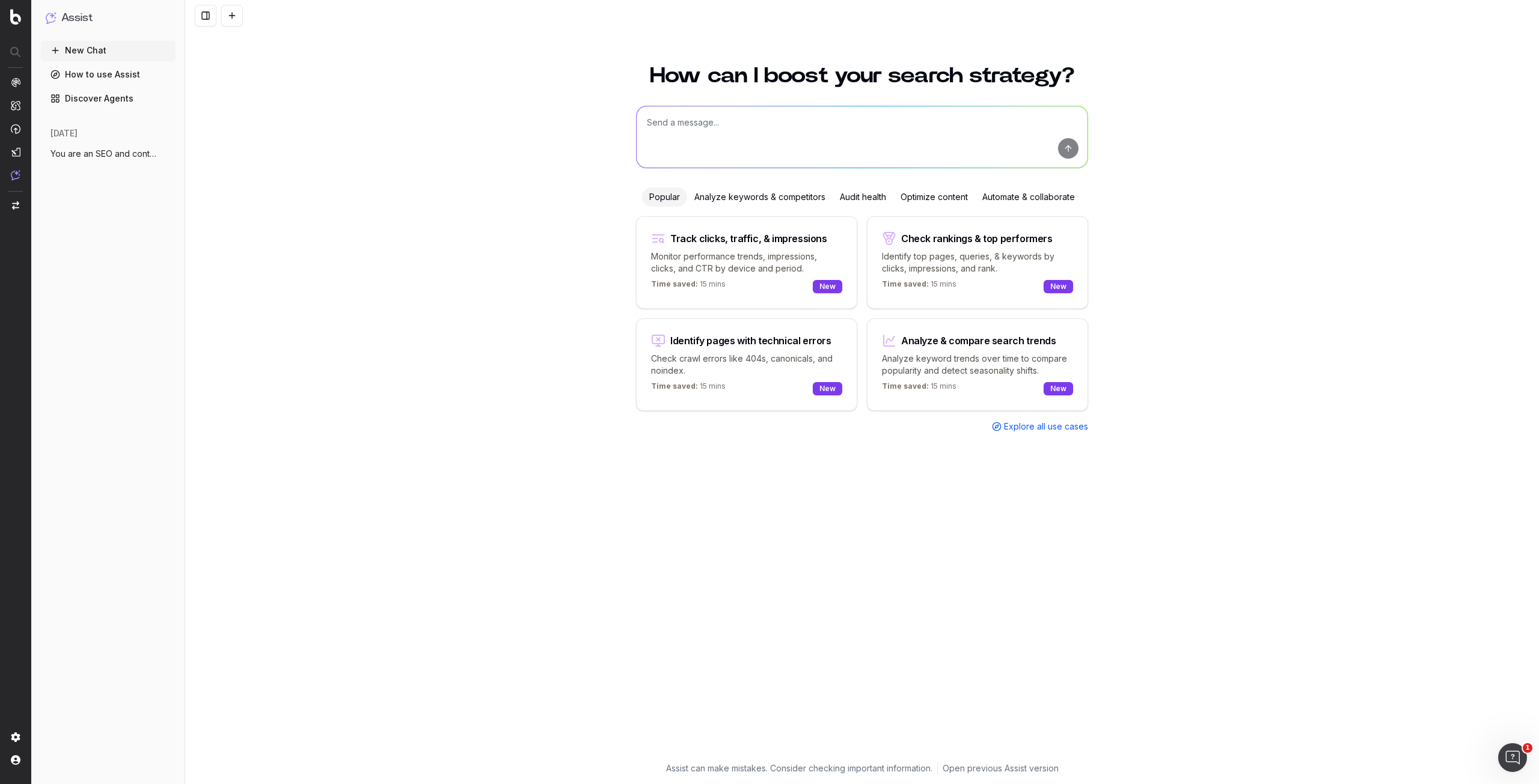
click at [802, 134] on textarea at bounding box center [862, 137] width 451 height 61
paste textarea "[URL][DOMAIN_NAME][US_STATE]"
type textarea "[URL][DOMAIN_NAME][US_STATE]"
click at [1069, 151] on button "submit" at bounding box center [1069, 149] width 21 height 21
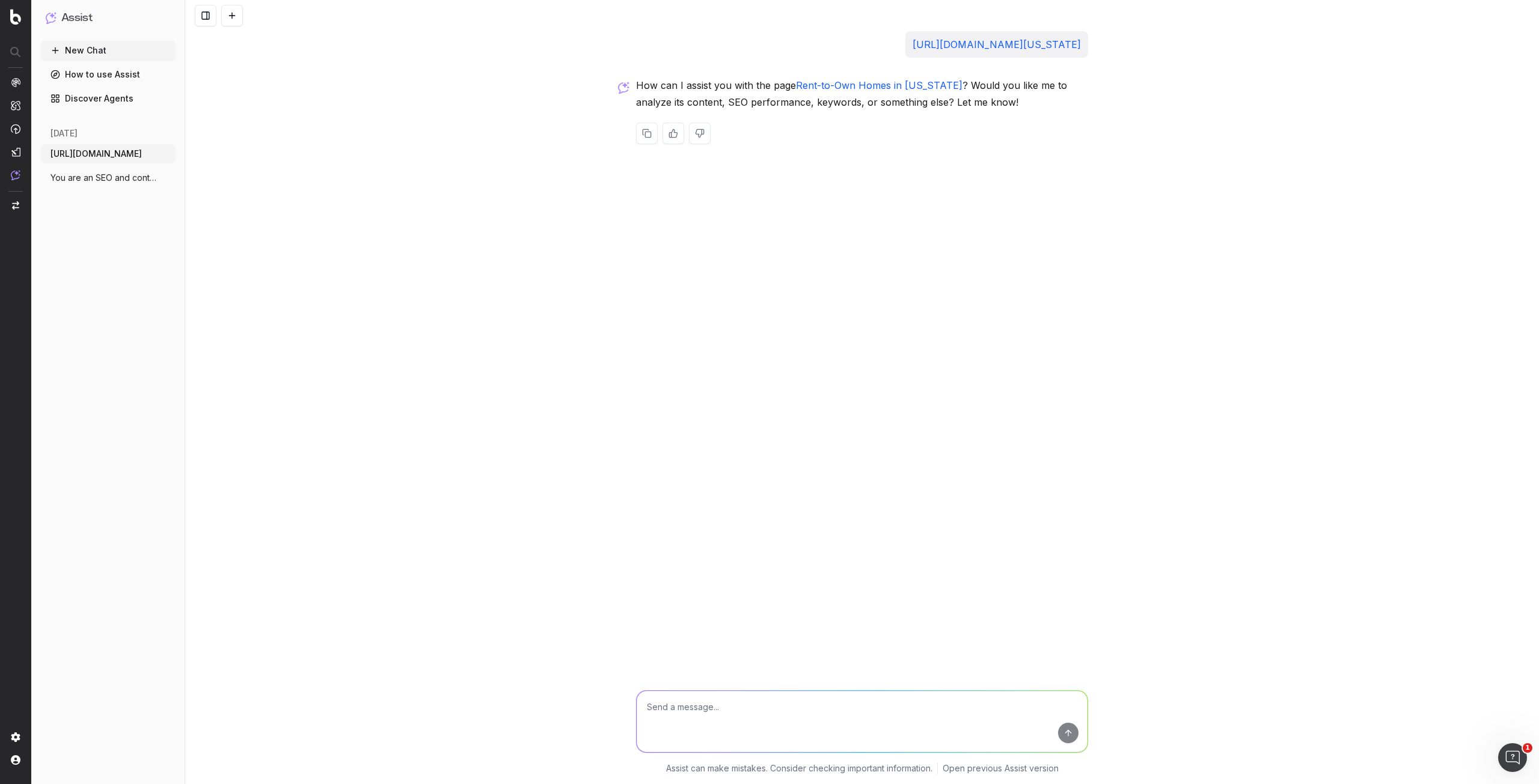
click at [535, 314] on div "[URL][DOMAIN_NAME][US_STATE] How can I assist you with the page Rent-to-Own Hom…" at bounding box center [863, 392] width 1354 height 784
click at [171, 159] on button "More" at bounding box center [167, 154] width 12 height 12
click at [208, 154] on div "Delete" at bounding box center [214, 154] width 76 height 19
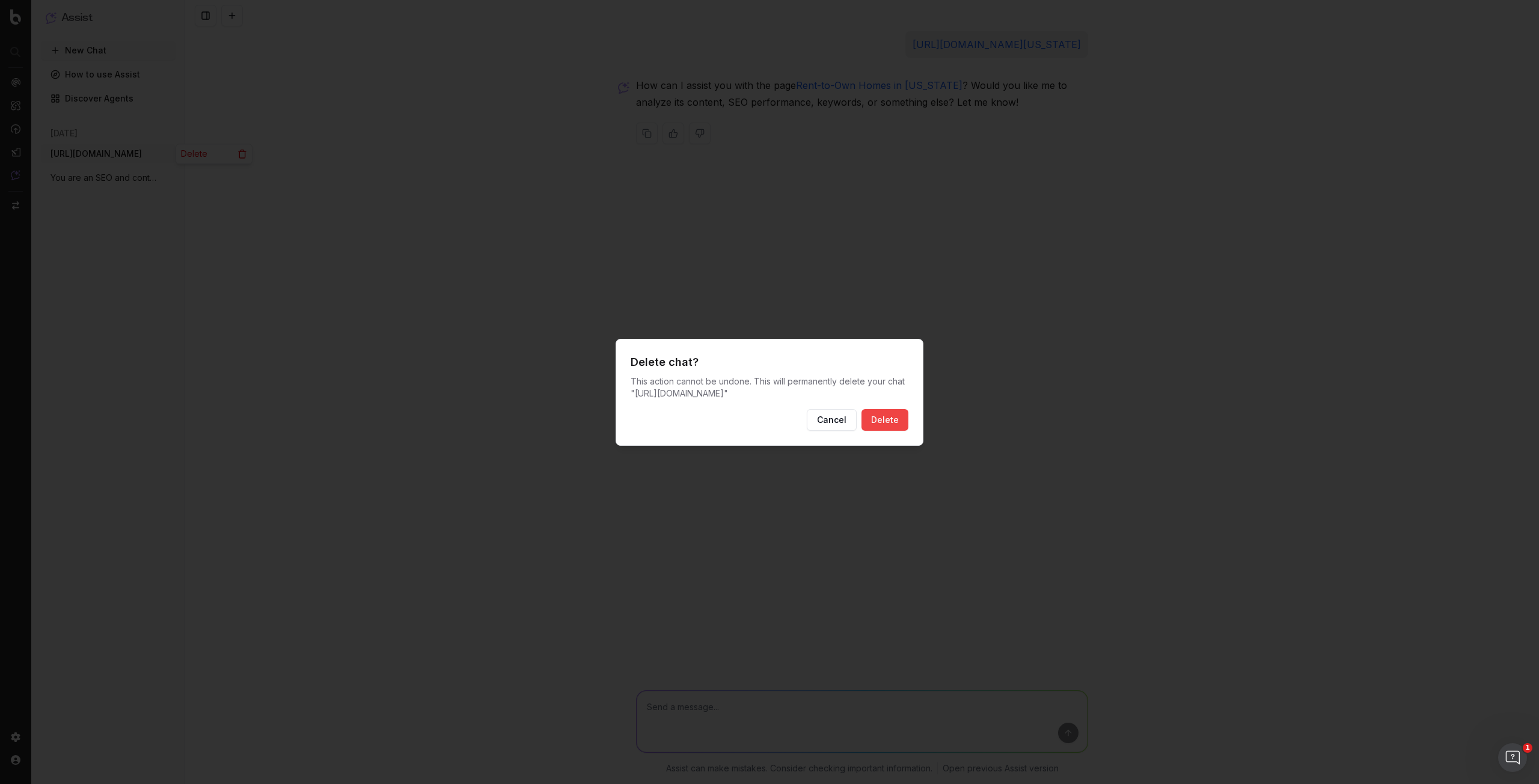
click at [868, 411] on button "Delete" at bounding box center [885, 420] width 47 height 21
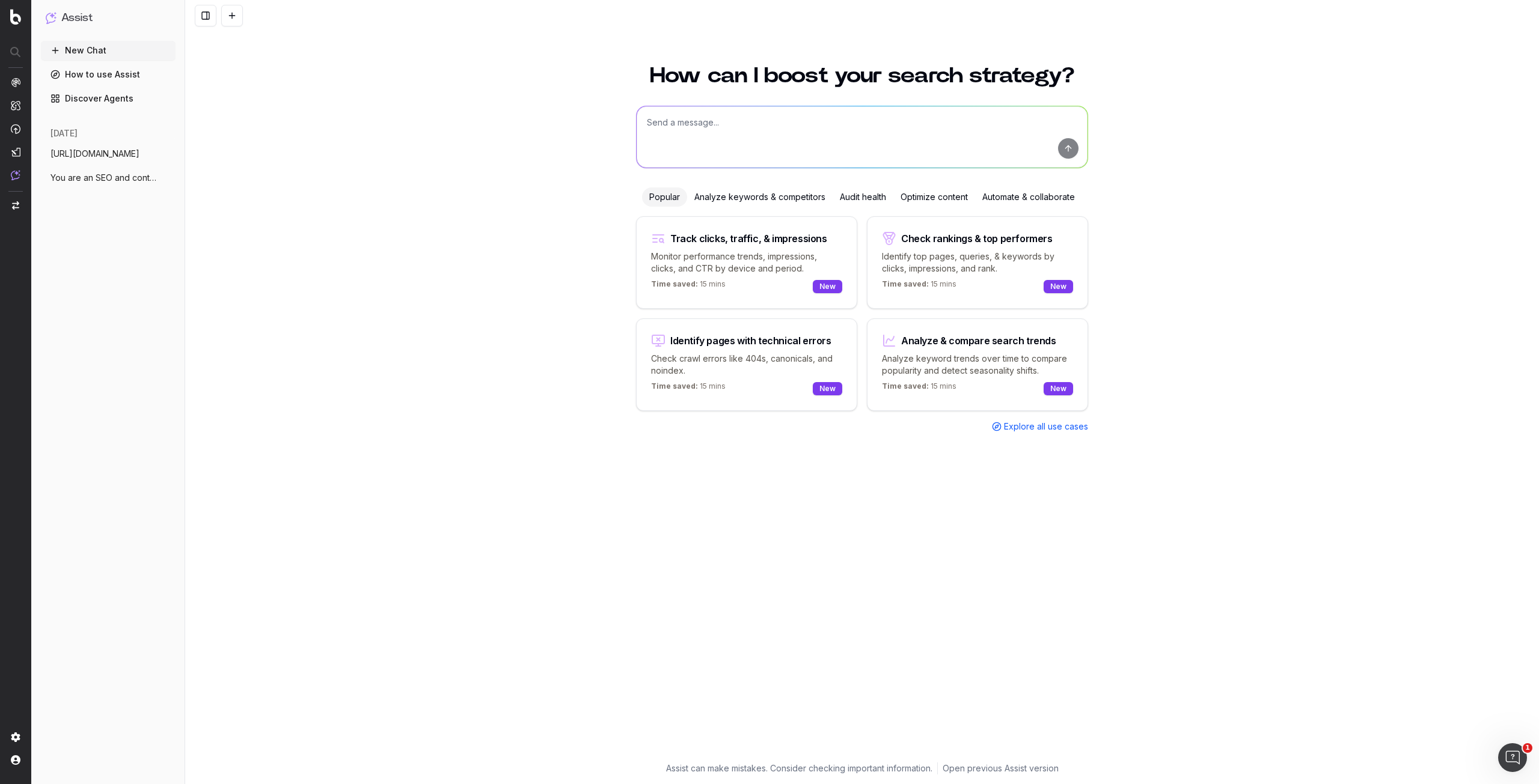
drag, startPoint x: 948, startPoint y: 417, endPoint x: 211, endPoint y: 143, distance: 786.3
click at [211, 143] on div "How can I boost your search strategy? Popular Analyze keywords & competitors Au…" at bounding box center [863, 417] width 1354 height 734
click at [169, 176] on icon "button" at bounding box center [167, 178] width 10 height 10
click at [216, 178] on div "Delete" at bounding box center [214, 178] width 76 height 19
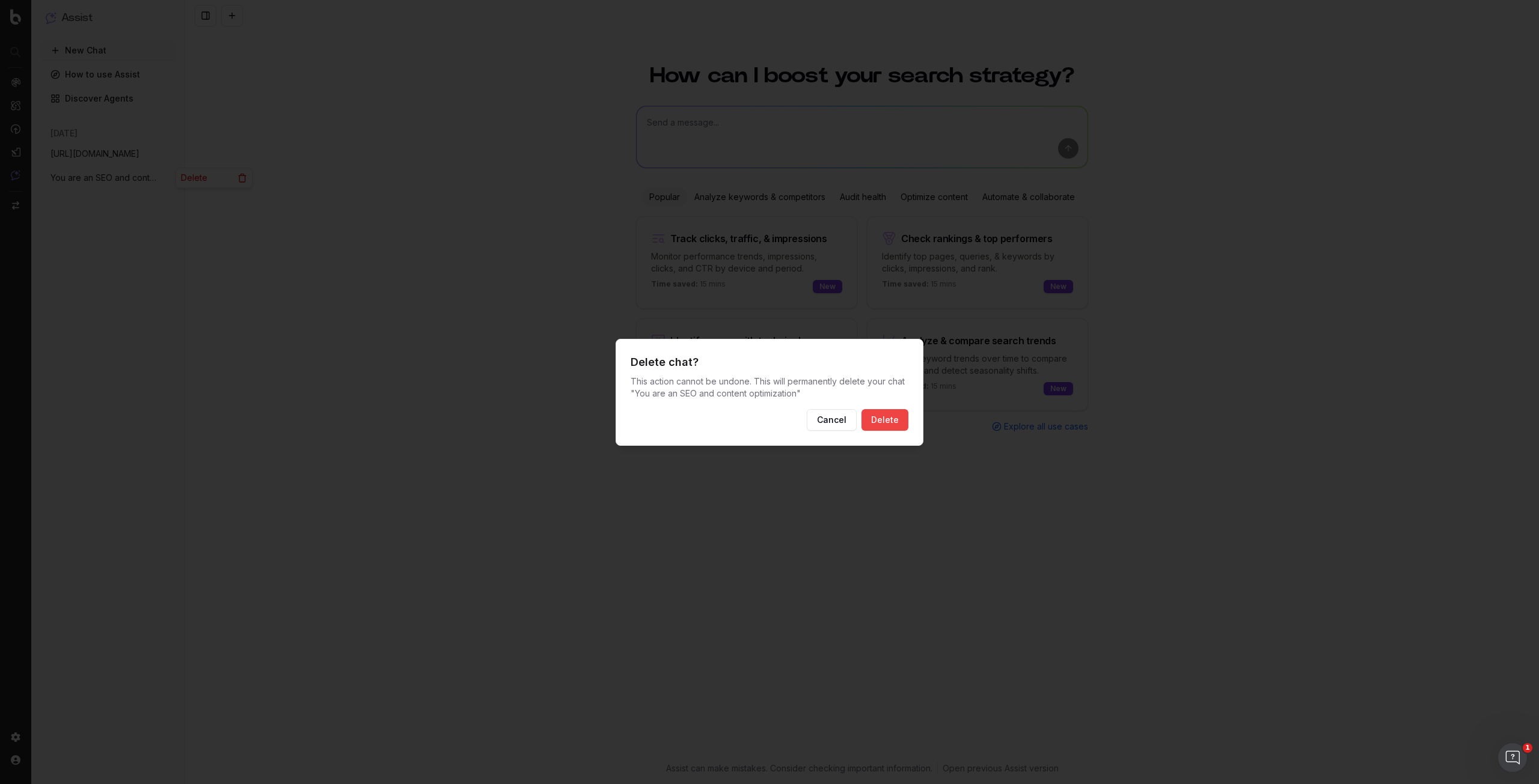
click at [895, 426] on button "Delete" at bounding box center [885, 420] width 47 height 21
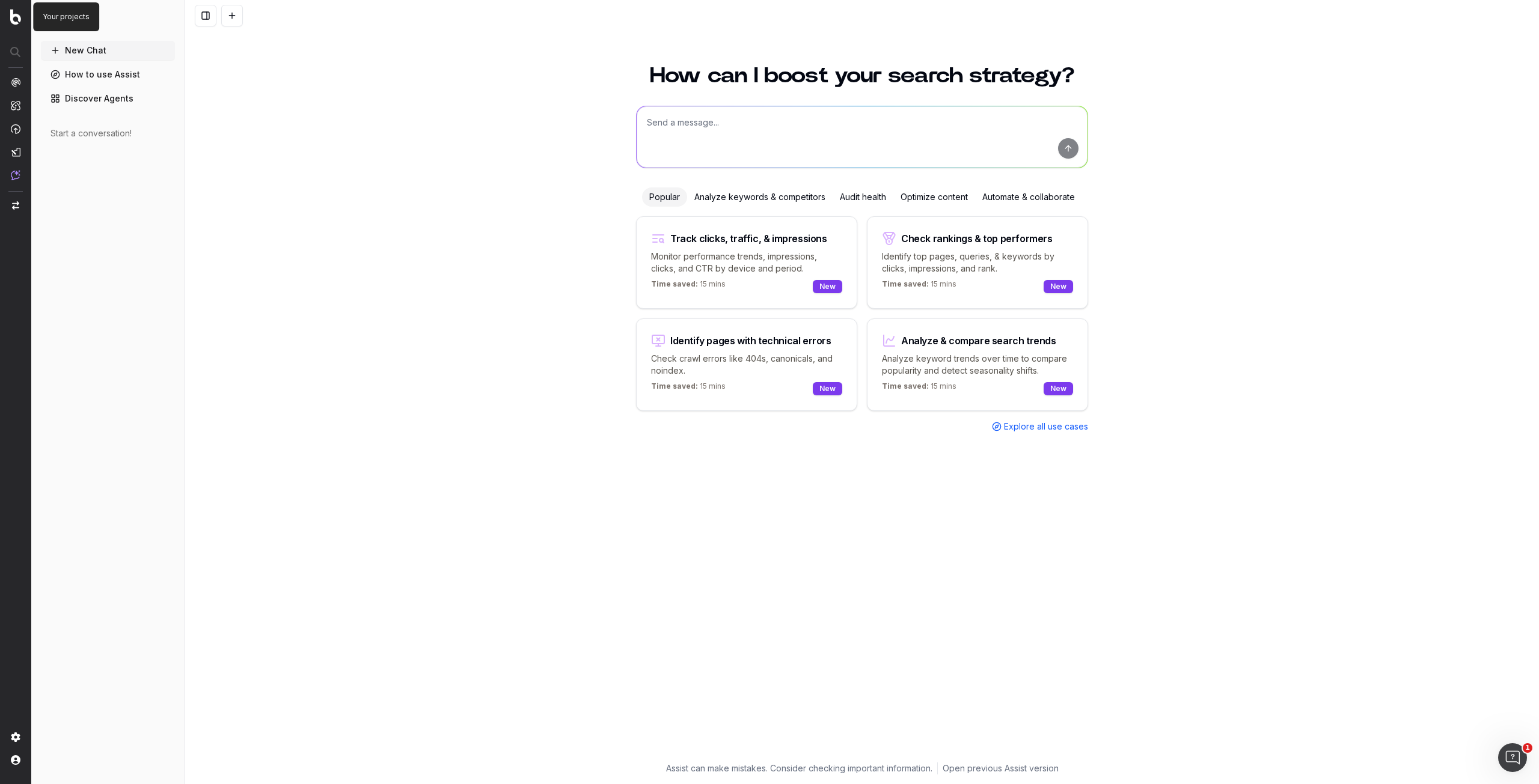
click at [10, 21] on img at bounding box center [16, 17] width 11 height 15
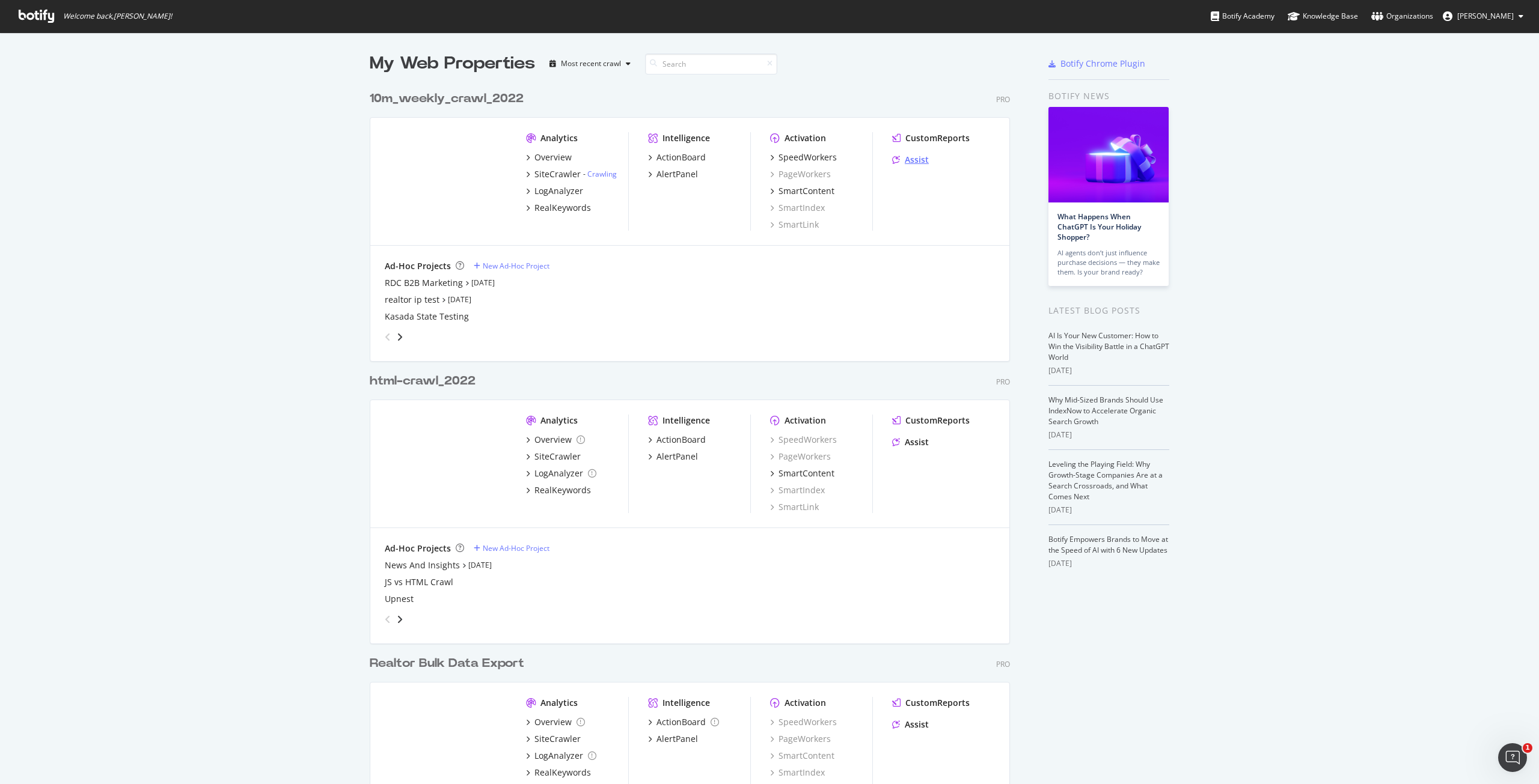
click at [897, 156] on div "Assist" at bounding box center [910, 160] width 37 height 12
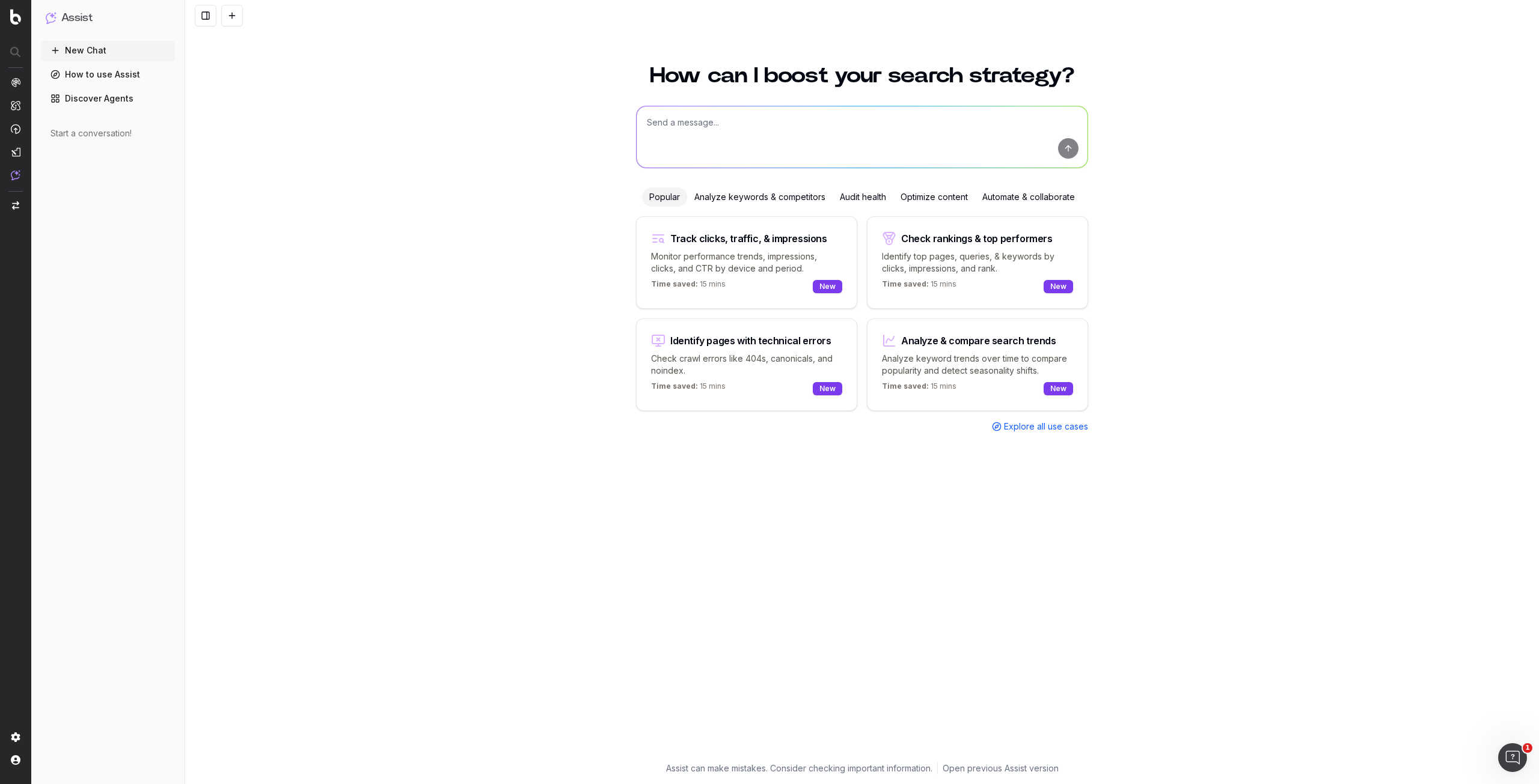
click at [802, 128] on textarea at bounding box center [862, 137] width 451 height 61
click at [718, 145] on textarea at bounding box center [862, 137] width 451 height 61
click at [486, 156] on div "How can I boost your search strategy? Popular Analyze keywords & competitors Au…" at bounding box center [863, 417] width 1354 height 734
click at [782, 133] on textarea at bounding box center [862, 137] width 451 height 61
click at [764, 129] on textarea at bounding box center [862, 137] width 451 height 61
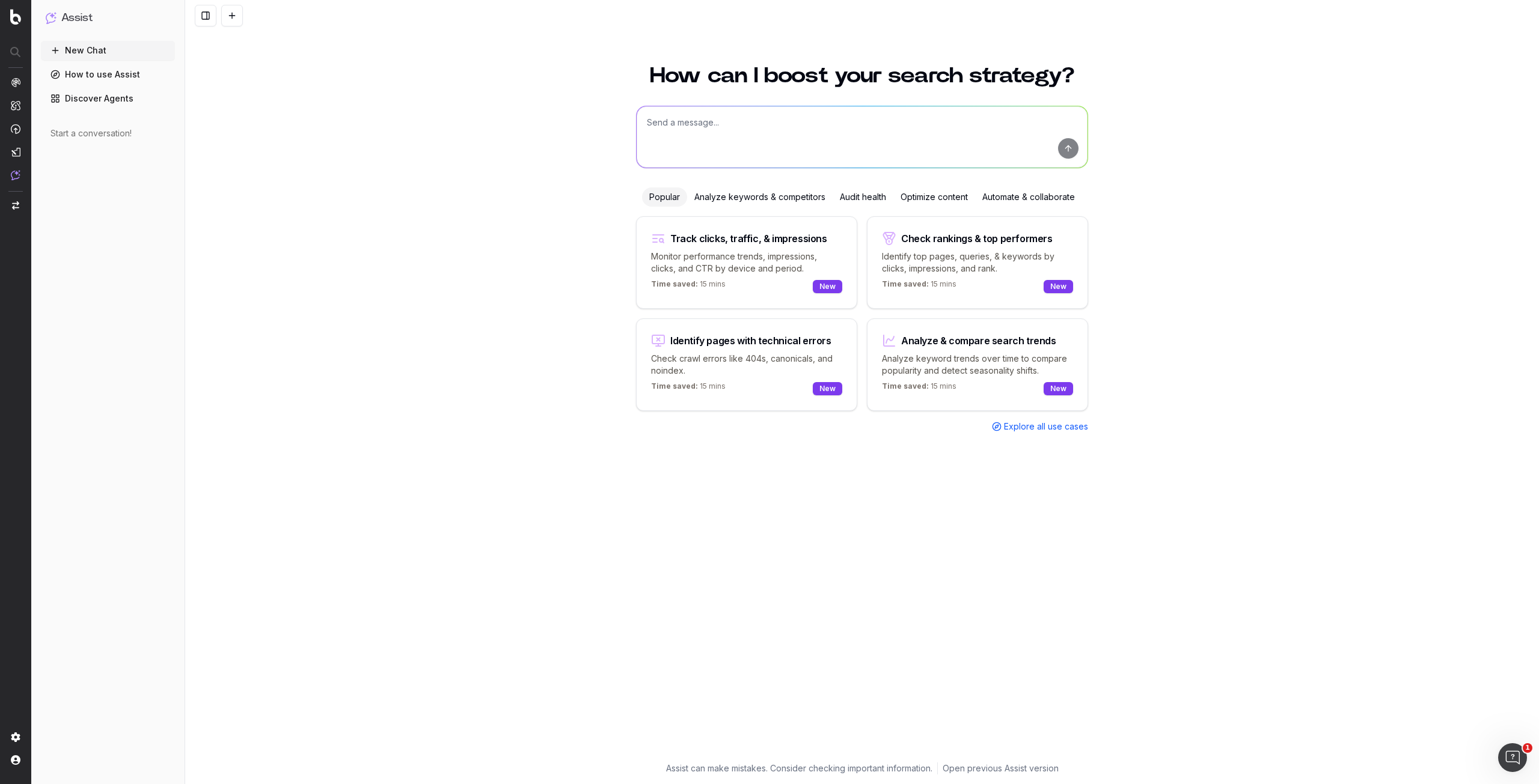
click at [451, 333] on div "How can I boost your search strategy? Popular Analyze keywords & competitors Au…" at bounding box center [863, 417] width 1354 height 734
click at [797, 349] on div "Identify pages with technical errors Check crawl errors like 404s, canonicals, …" at bounding box center [746, 364] width 221 height 92
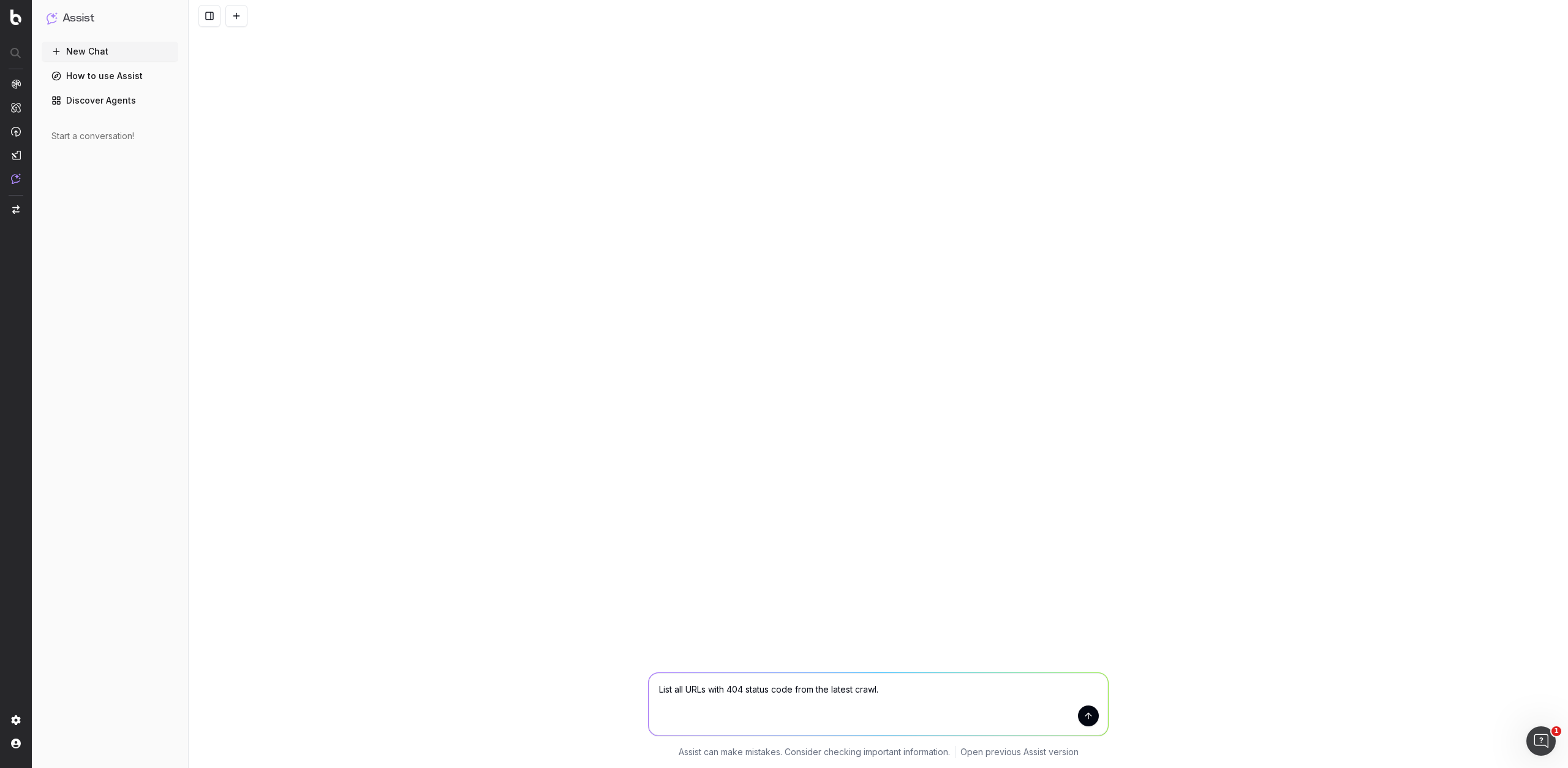
click at [774, 684] on textarea "List all URLs with 404 status code from the latest crawl." at bounding box center [878, 704] width 459 height 63
drag, startPoint x: 727, startPoint y: 687, endPoint x: 926, endPoint y: 672, distance: 199.6
click at [926, 672] on div "List all URLs with 404 status code from the latest crawl." at bounding box center [878, 704] width 461 height 64
type textarea "List all URLs null in the header from the last crawl"
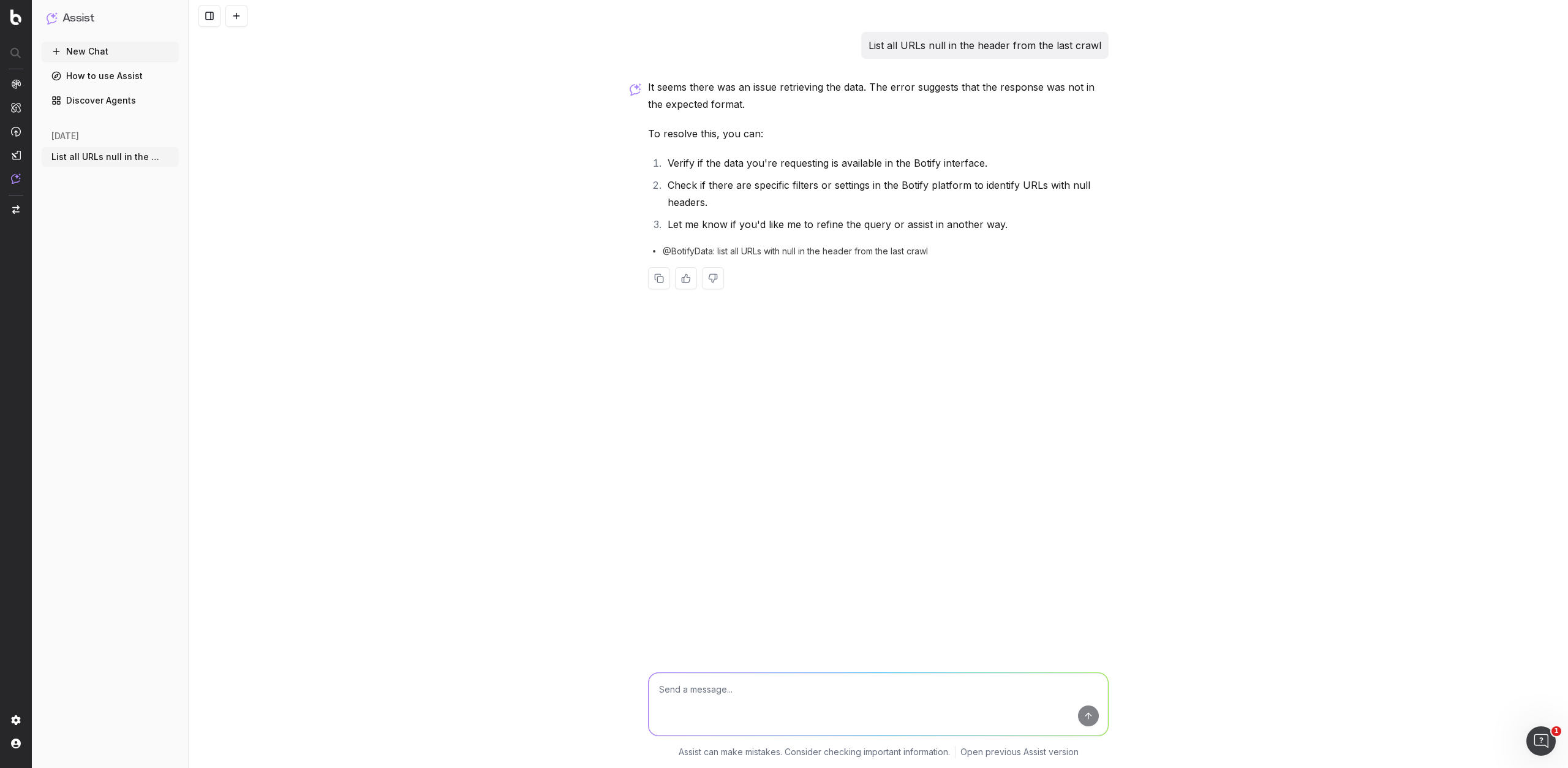
type textarea "You are an SEO and content optimization expert. Analyze the following page cont…"
click at [782, 714] on textarea "You are an SEO and content optimization expert. Analyze the following page cont…" at bounding box center [878, 683] width 459 height 105
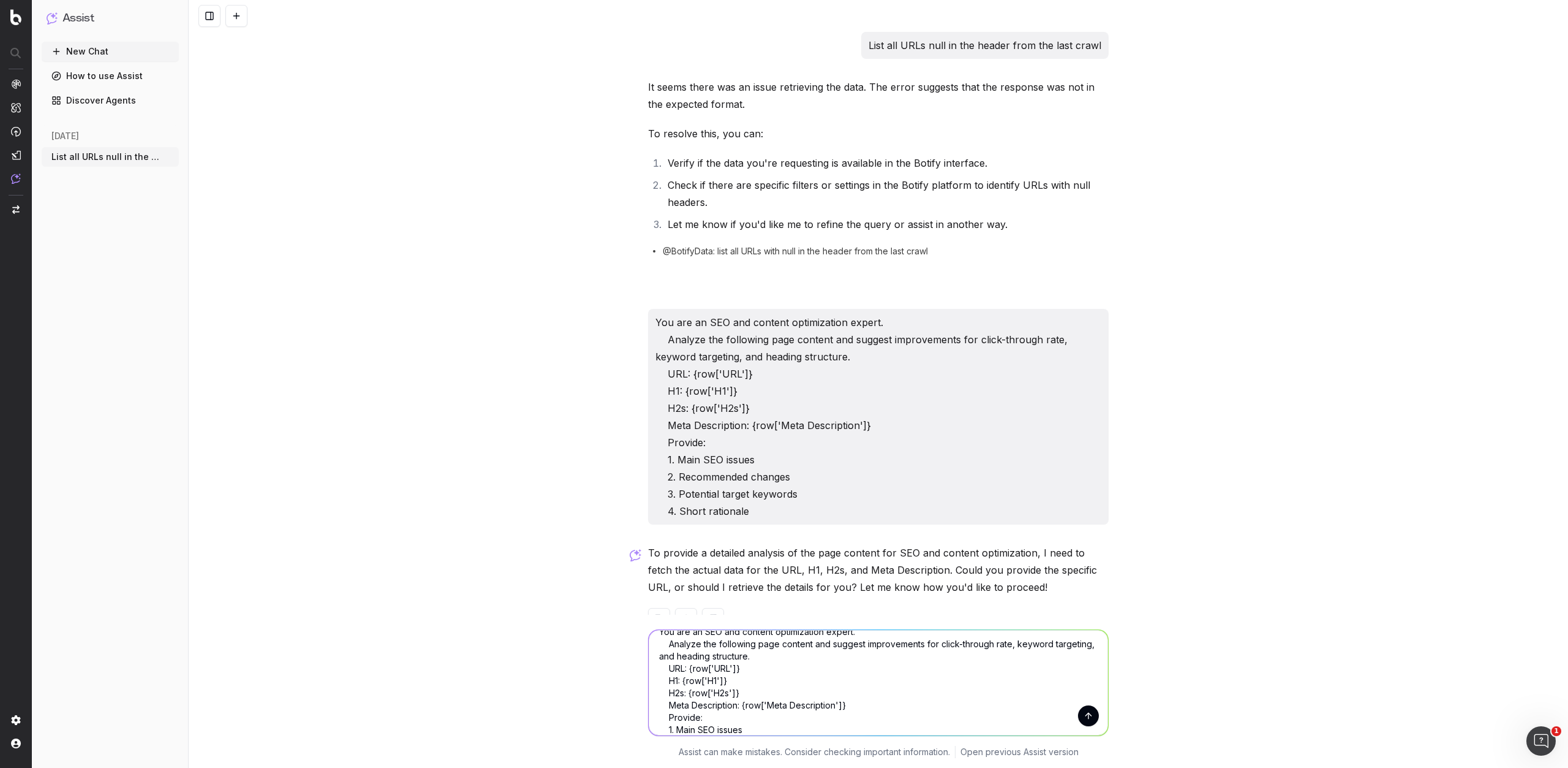
scroll to position [0, 0]
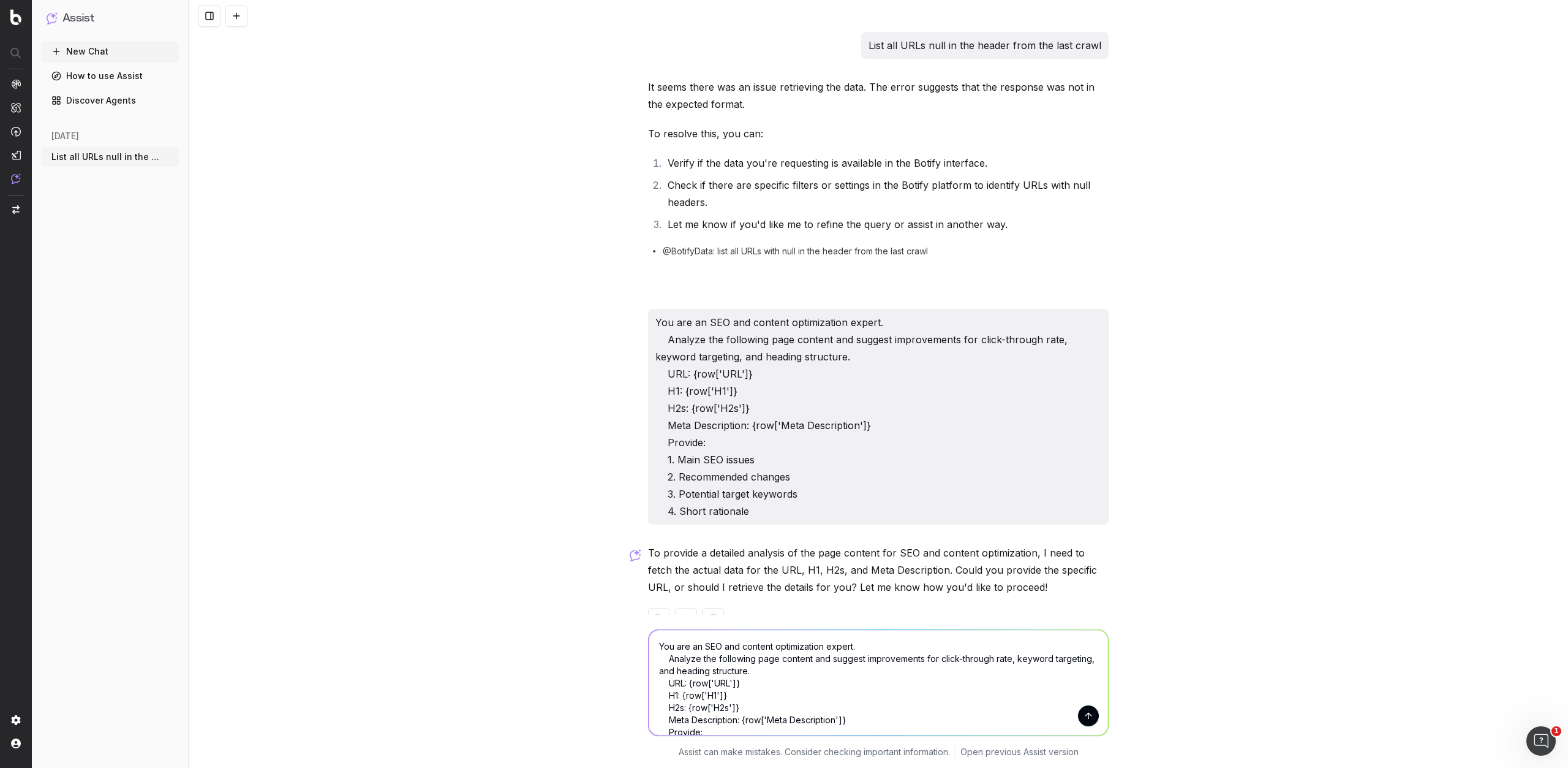
click at [808, 666] on textarea "You are an SEO and content optimization expert. Analyze the following page cont…" at bounding box center [878, 683] width 459 height 105
click at [808, 663] on textarea "You are an SEO and content optimization expert. Analyze the following page cont…" at bounding box center [878, 683] width 459 height 105
type textarea "You are an SEO and content optimization expert. Analyze the following page cont…"
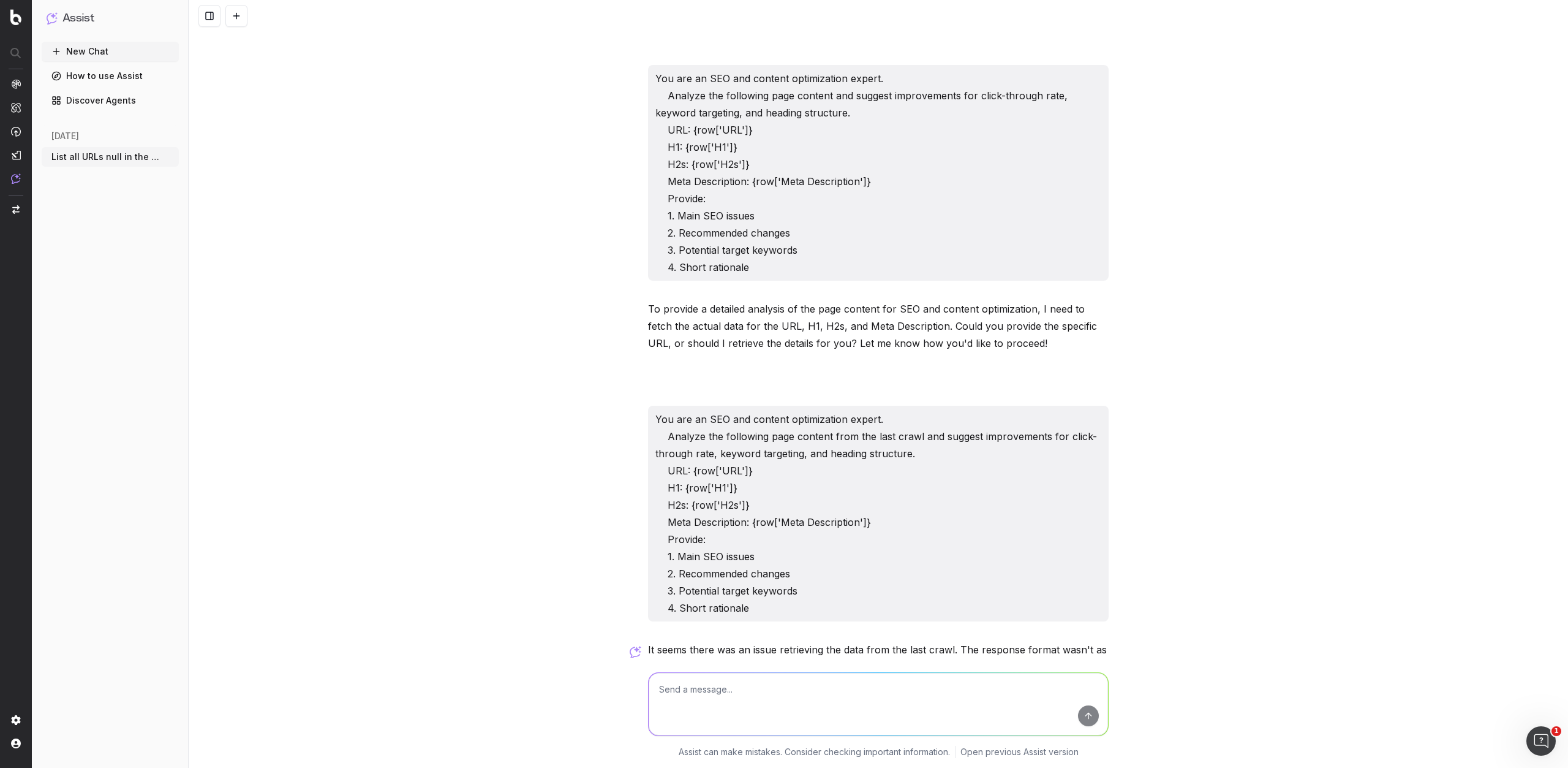
scroll to position [440, 0]
